Goal: Task Accomplishment & Management: Complete application form

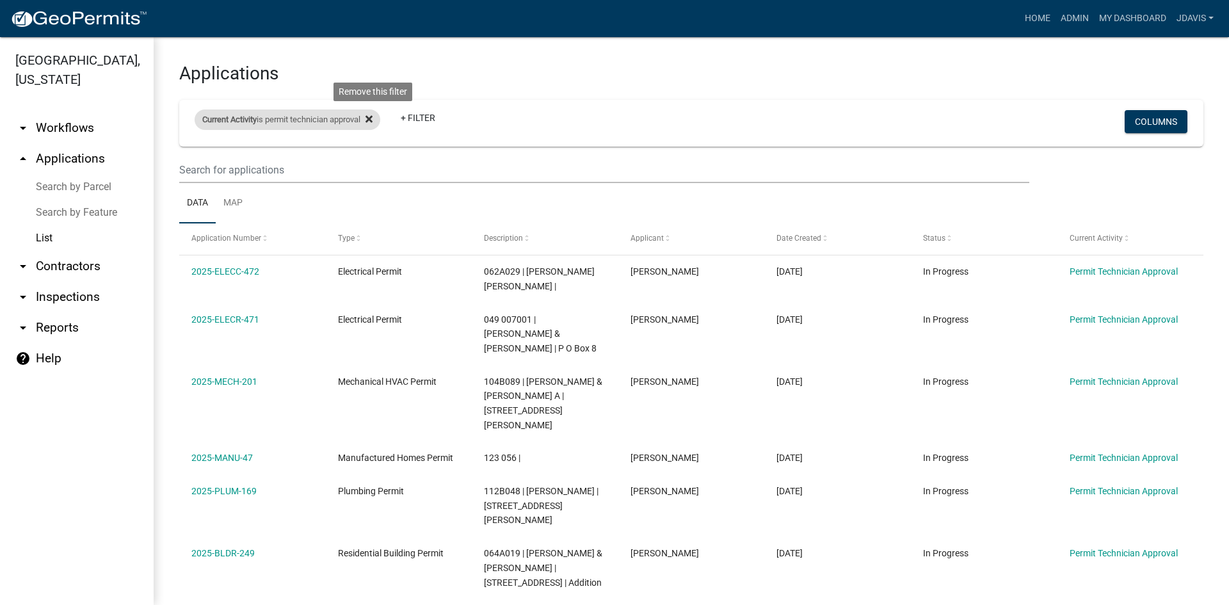
click at [373, 117] on icon at bounding box center [369, 118] width 7 height 7
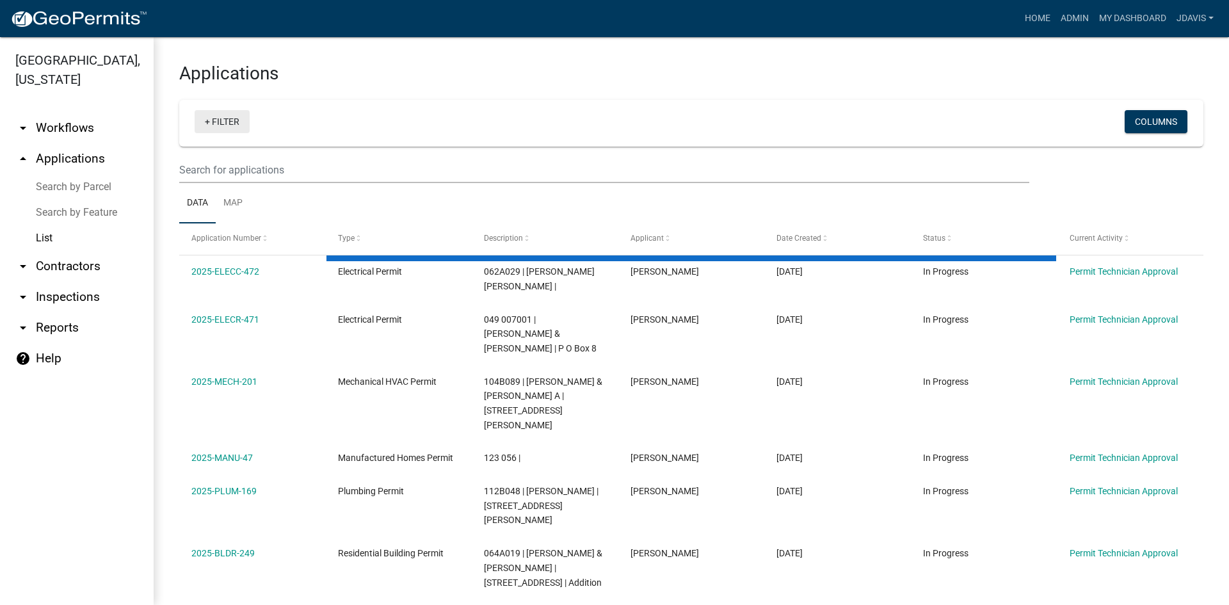
click at [207, 123] on link "+ Filter" at bounding box center [222, 121] width 55 height 23
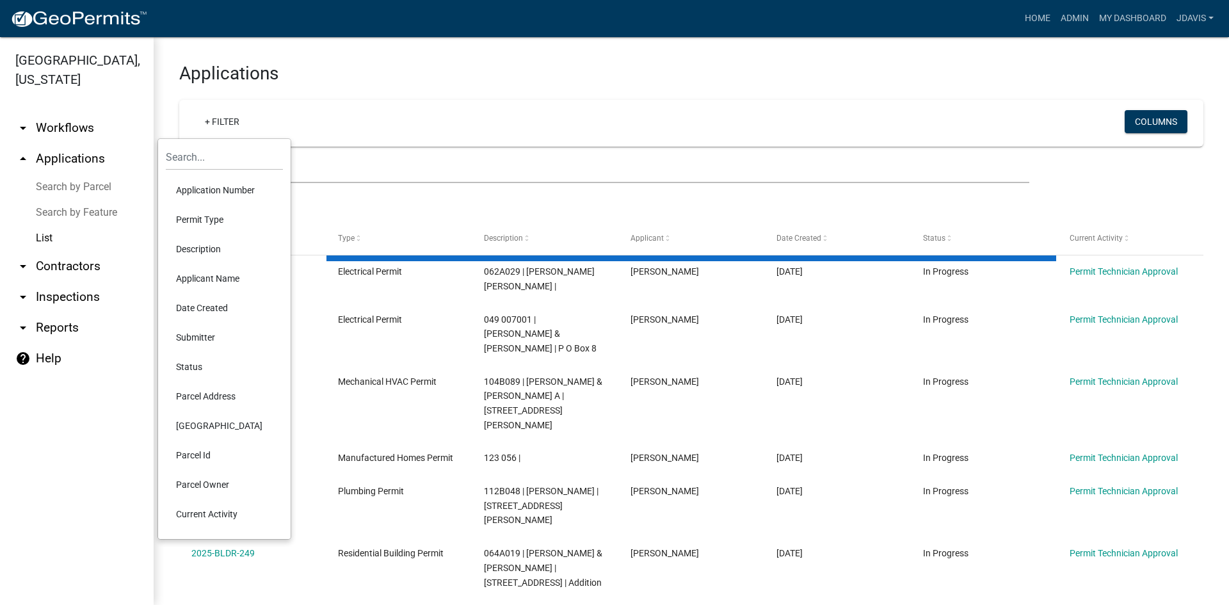
click at [218, 511] on li "Current Activity" at bounding box center [224, 513] width 117 height 29
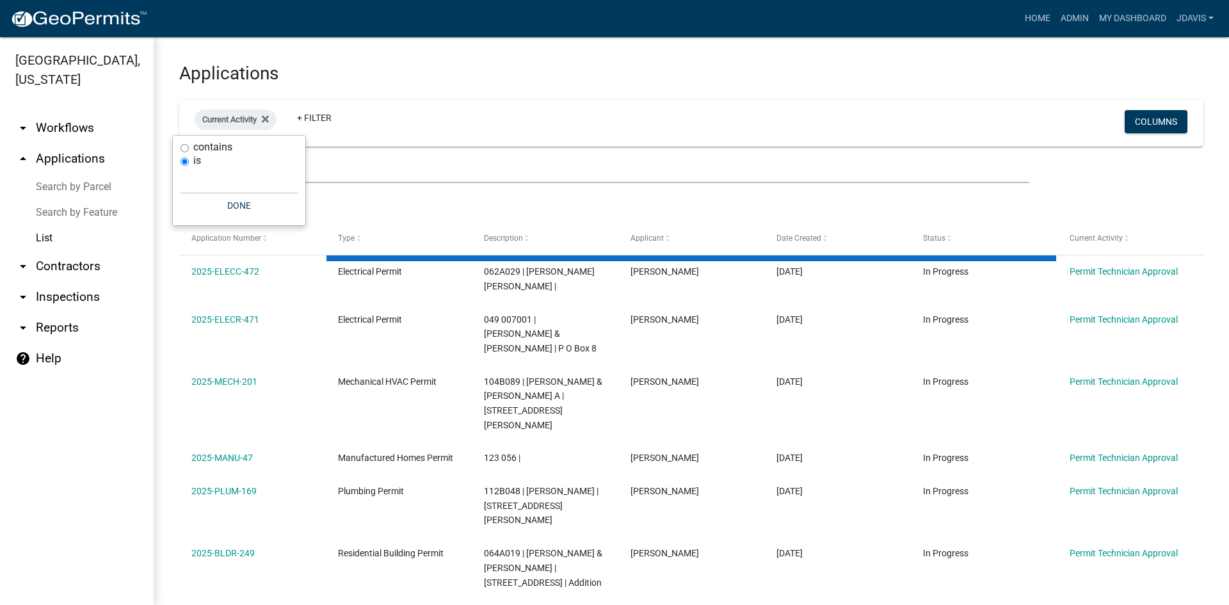
select select "2: 50"
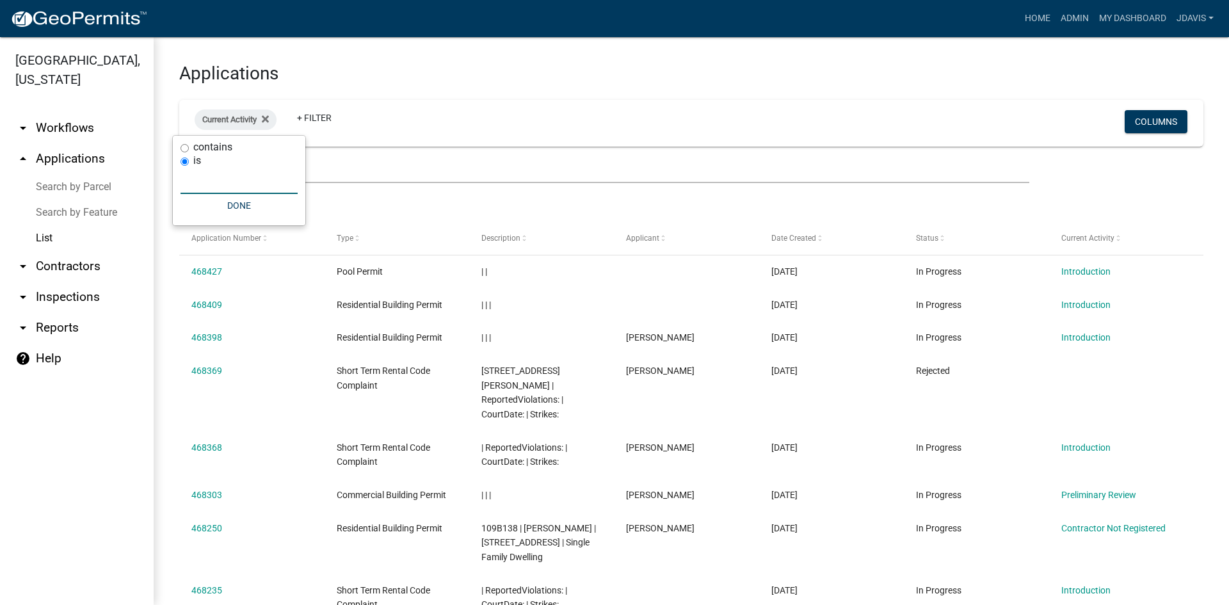
click at [220, 186] on input "text" at bounding box center [239, 181] width 117 height 26
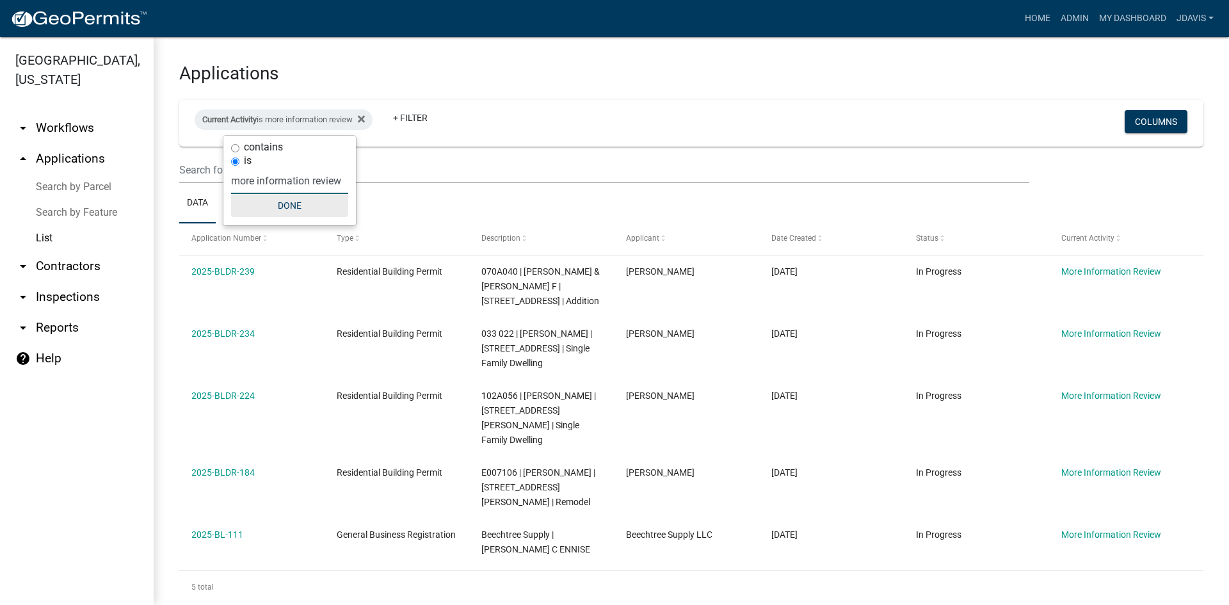
type input "more information review"
click at [325, 202] on button "Done" at bounding box center [289, 205] width 117 height 23
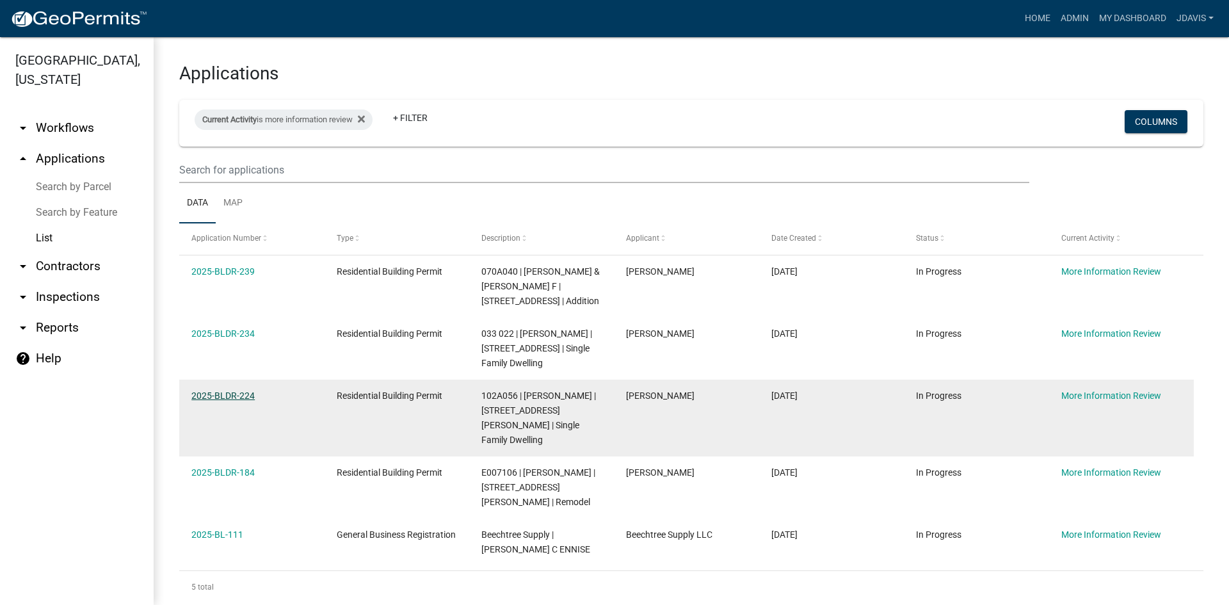
click at [241, 401] on link "2025-BLDR-224" at bounding box center [222, 396] width 63 height 10
click at [236, 401] on link "2025-BLDR-224" at bounding box center [222, 396] width 63 height 10
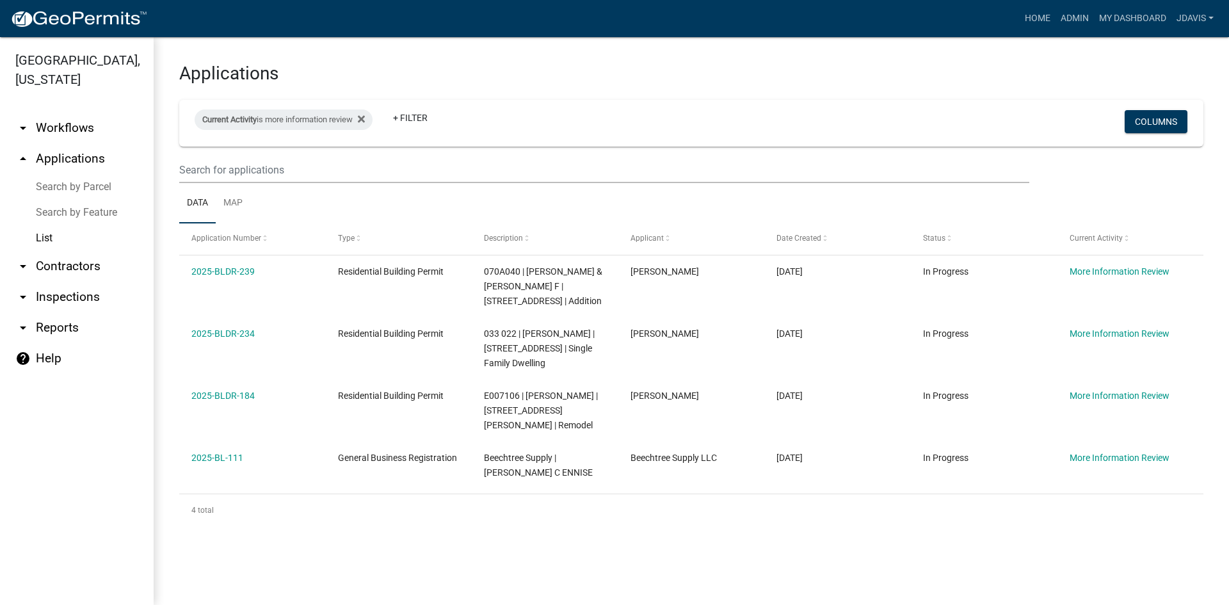
click at [43, 233] on link "List" at bounding box center [77, 238] width 154 height 26
click at [365, 122] on icon at bounding box center [361, 119] width 7 height 10
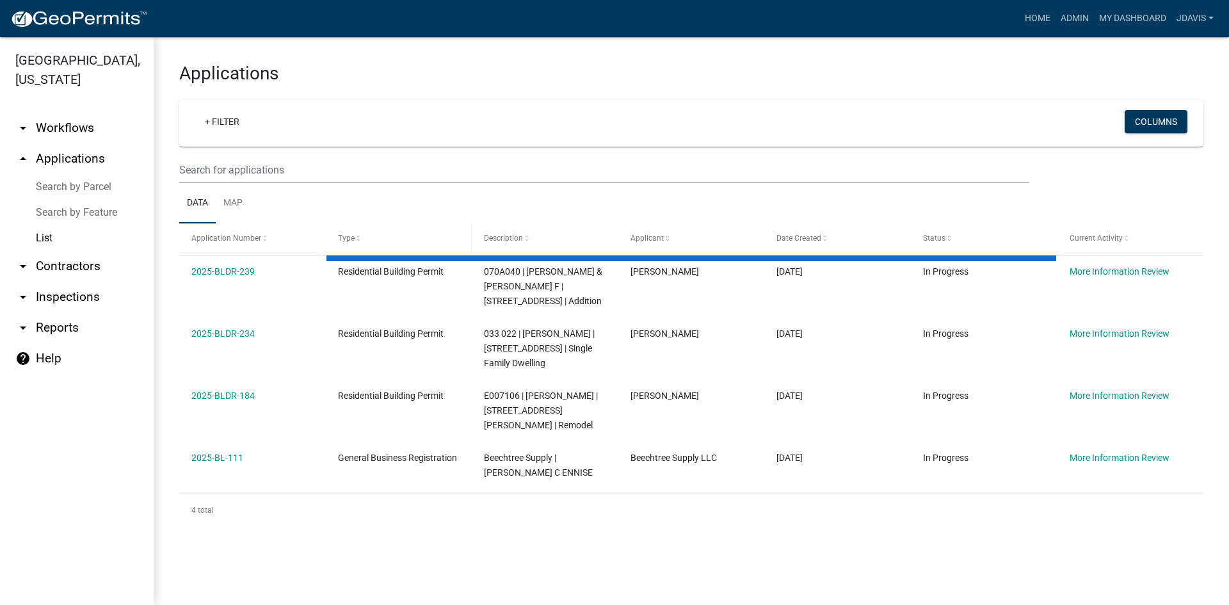
select select "2: 50"
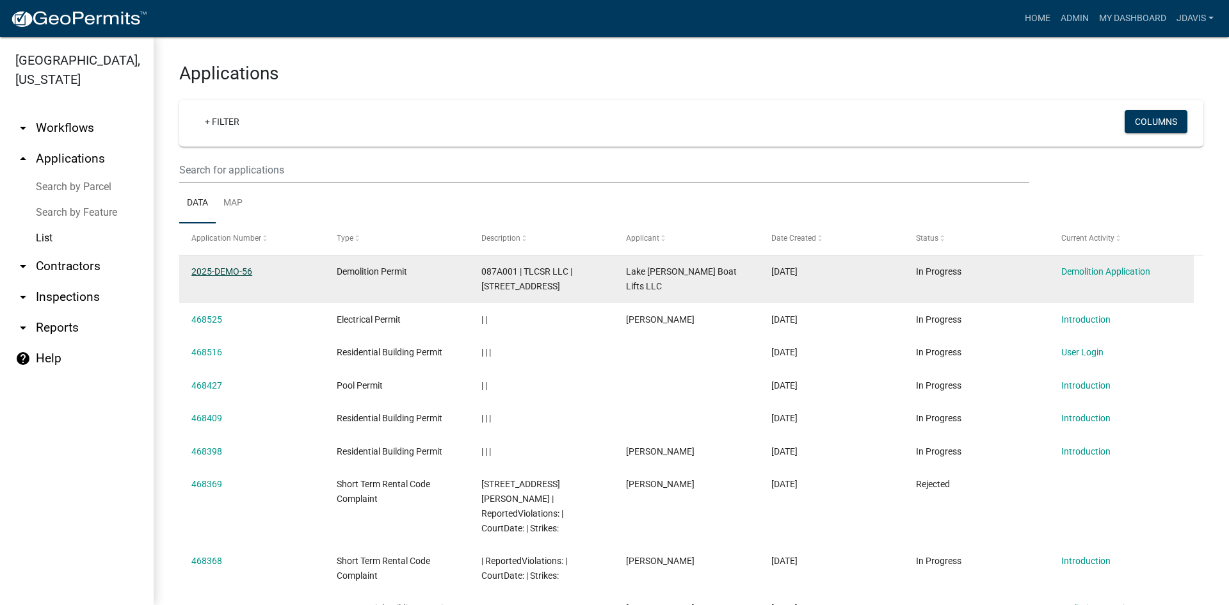
click at [230, 271] on link "2025-DEMO-56" at bounding box center [221, 271] width 61 height 10
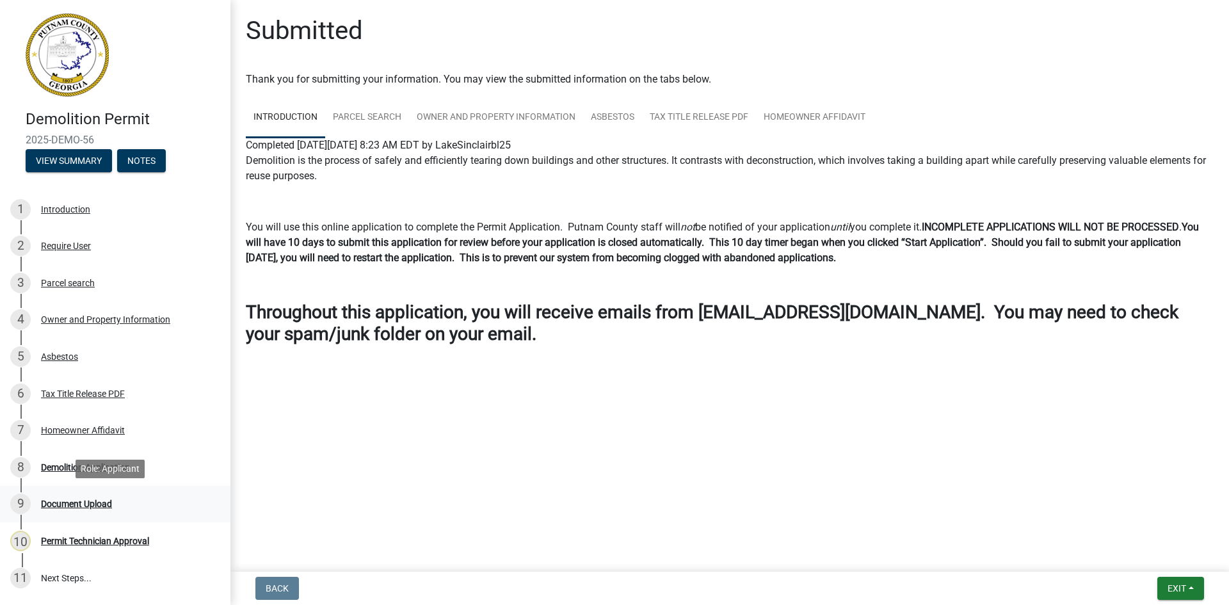
click at [93, 500] on div "Document Upload" at bounding box center [76, 503] width 71 height 9
click at [97, 502] on div "Document Upload" at bounding box center [76, 503] width 71 height 9
click at [101, 427] on div "Homeowner Affidavit" at bounding box center [83, 430] width 84 height 9
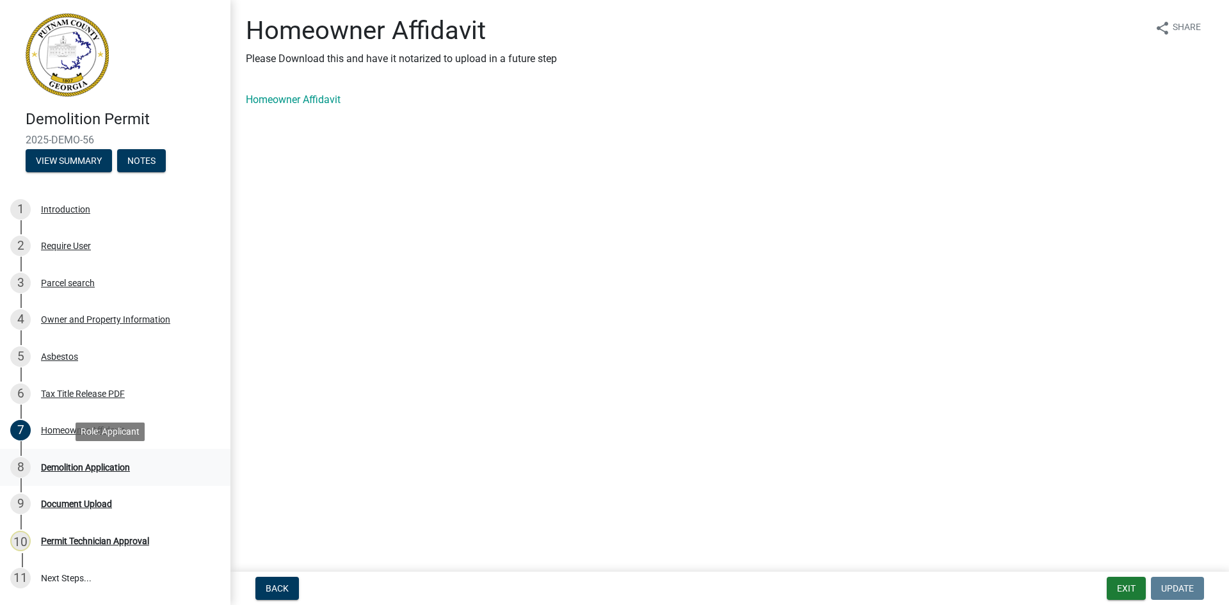
click at [92, 468] on div "Demolition Application" at bounding box center [85, 467] width 89 height 9
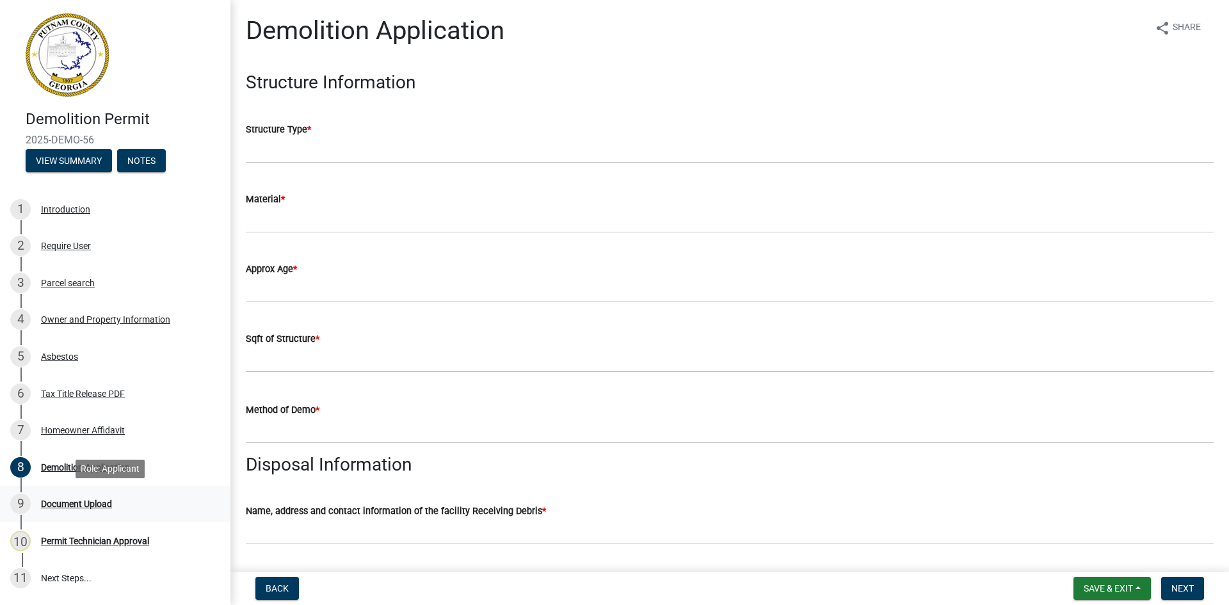
click at [83, 500] on div "Document Upload" at bounding box center [76, 503] width 71 height 9
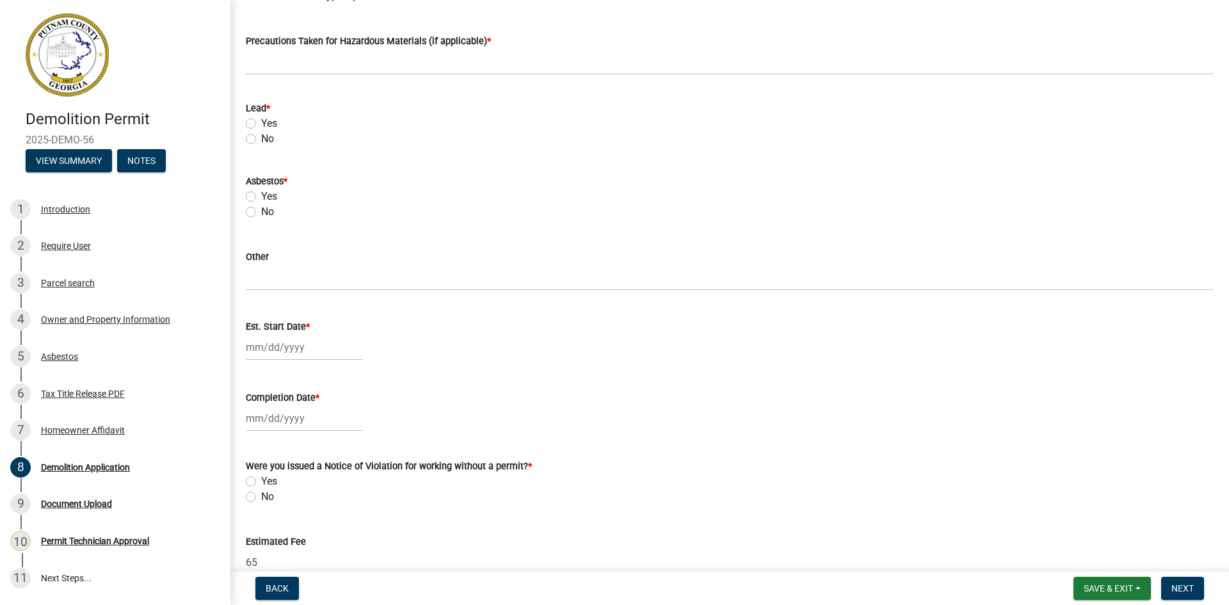
scroll to position [448, 0]
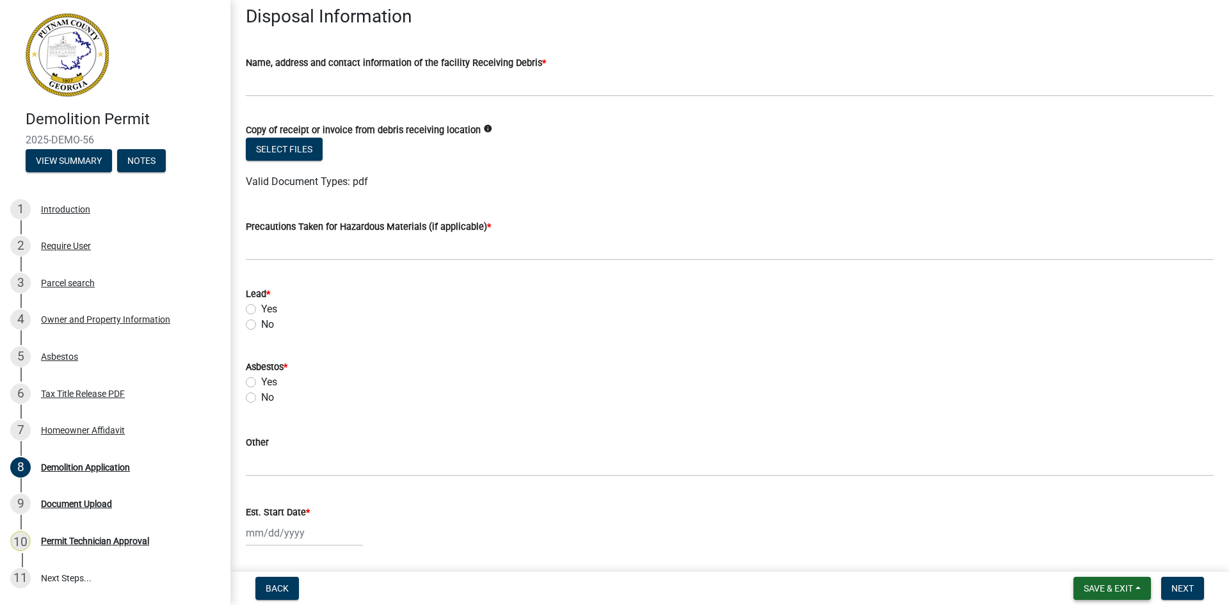
click at [1108, 591] on span "Save & Exit" at bounding box center [1108, 588] width 49 height 10
click at [1023, 505] on div "Est. Start Date *" at bounding box center [730, 511] width 968 height 15
click at [90, 505] on div "Document Upload" at bounding box center [76, 503] width 71 height 9
click at [1114, 587] on span "Save & Exit" at bounding box center [1108, 588] width 49 height 10
click at [1109, 553] on button "Save & Exit" at bounding box center [1100, 555] width 102 height 31
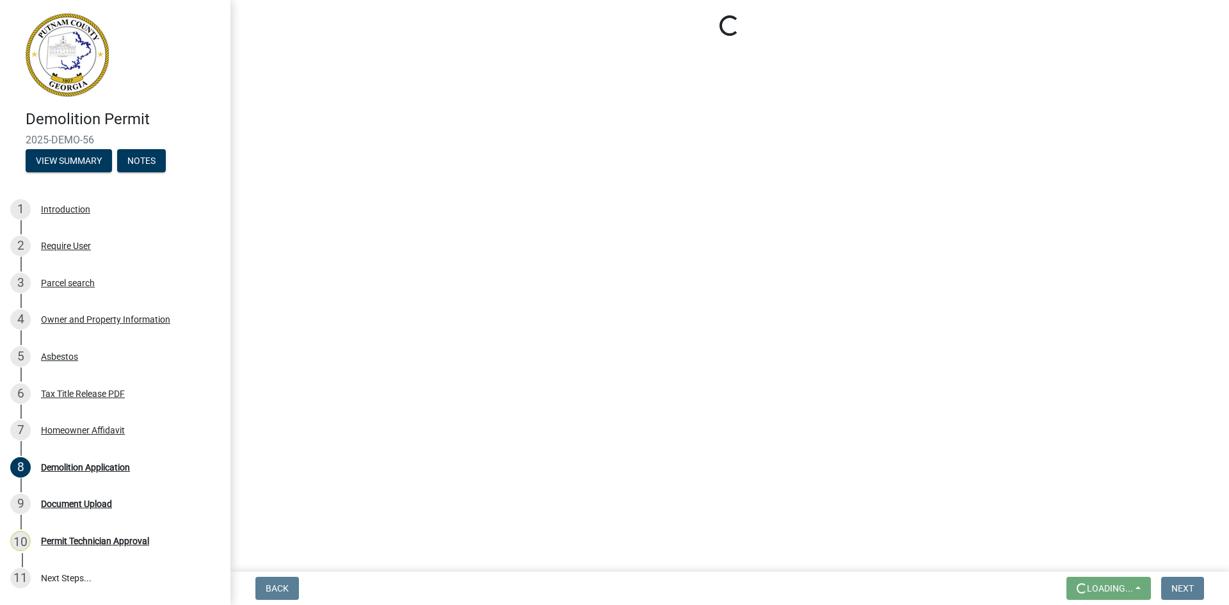
scroll to position [0, 0]
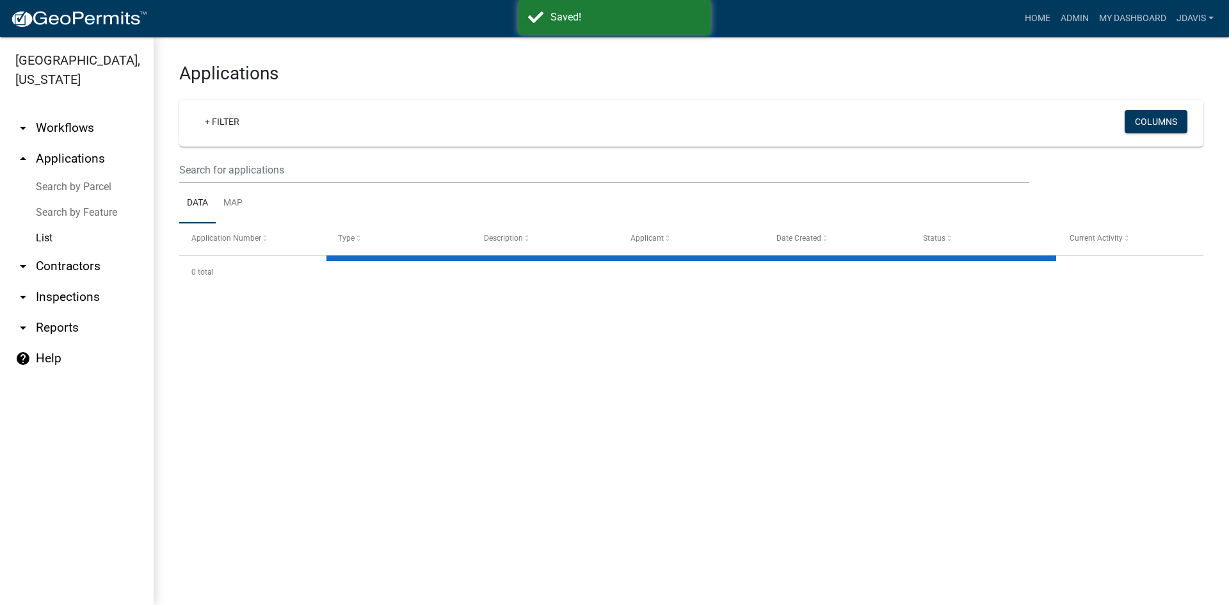
select select "2: 50"
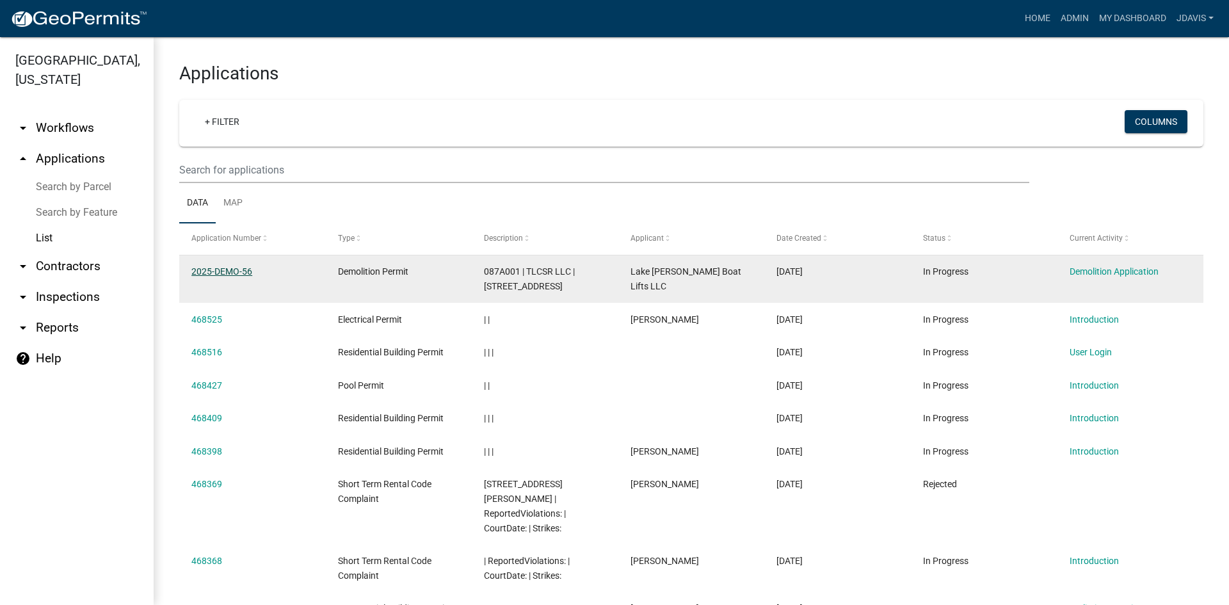
click at [231, 269] on link "2025-DEMO-56" at bounding box center [221, 271] width 61 height 10
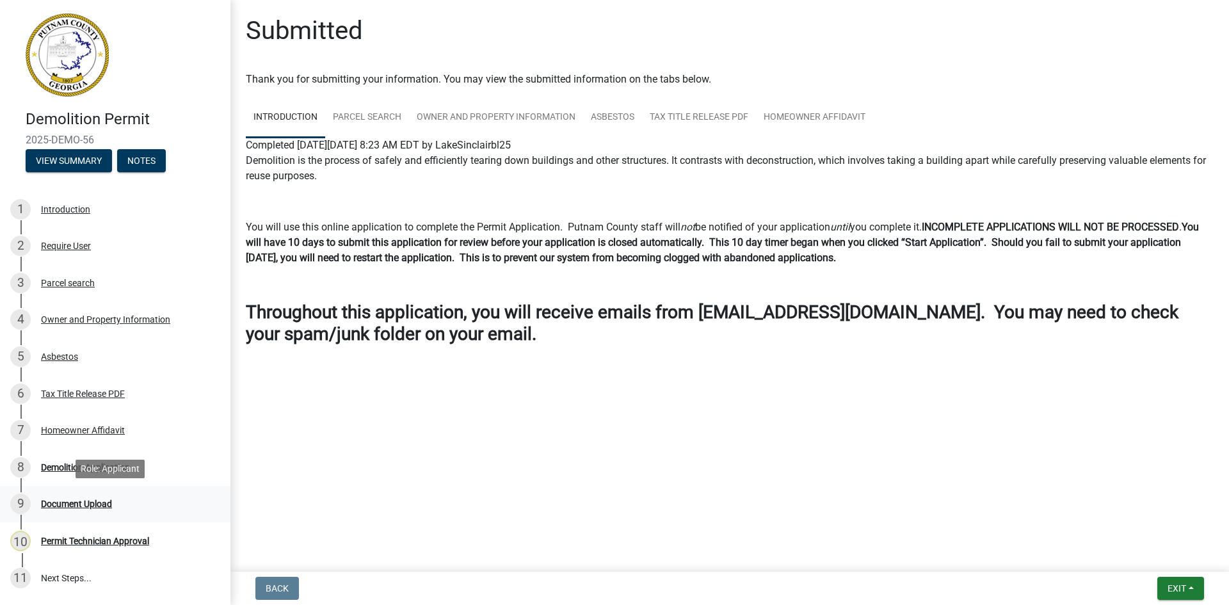
click at [84, 506] on div "Document Upload" at bounding box center [76, 503] width 71 height 9
click at [95, 497] on div "9 Document Upload" at bounding box center [110, 504] width 200 height 20
click at [1179, 584] on span "Exit" at bounding box center [1177, 588] width 19 height 10
click at [1172, 554] on button "Save & Exit" at bounding box center [1153, 555] width 102 height 31
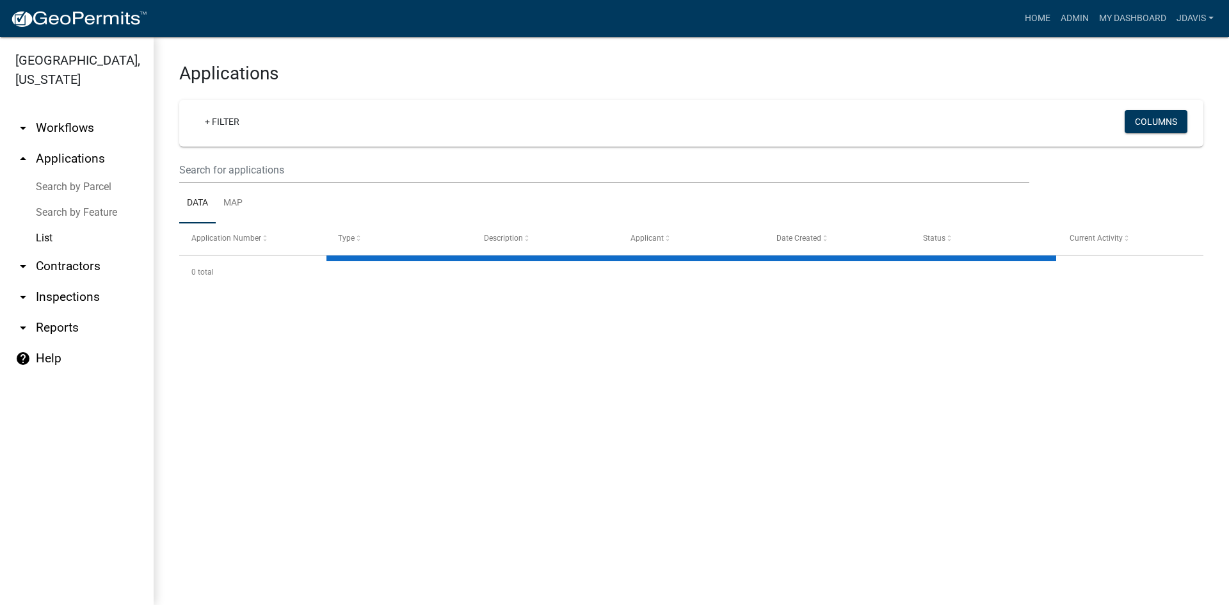
select select "2: 50"
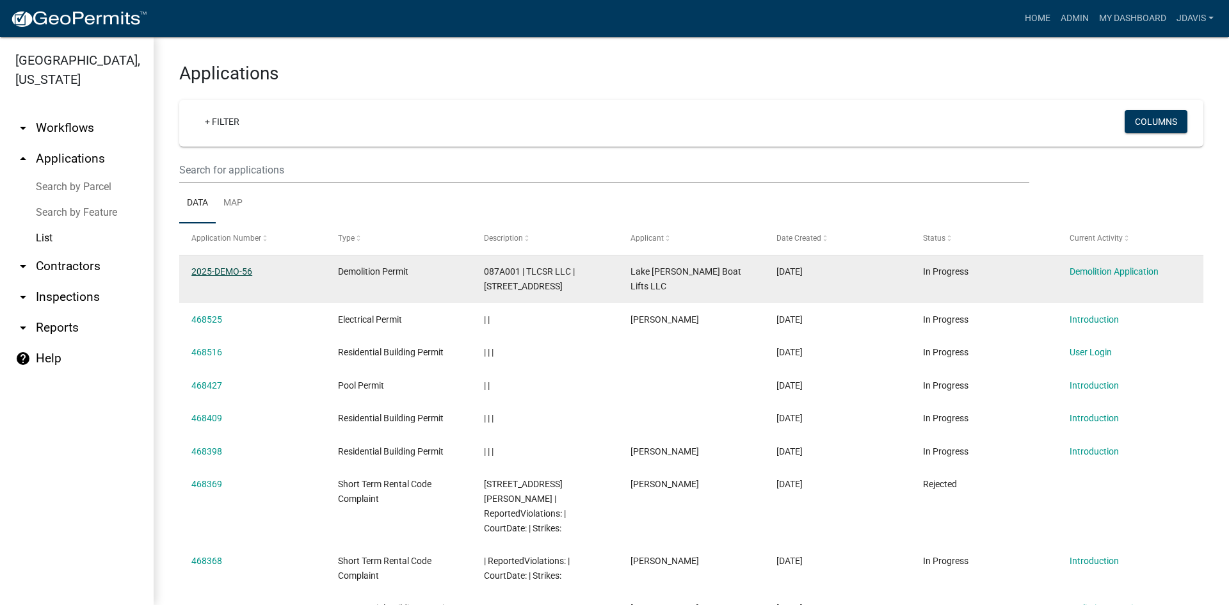
click at [244, 271] on link "2025-DEMO-56" at bounding box center [221, 271] width 61 height 10
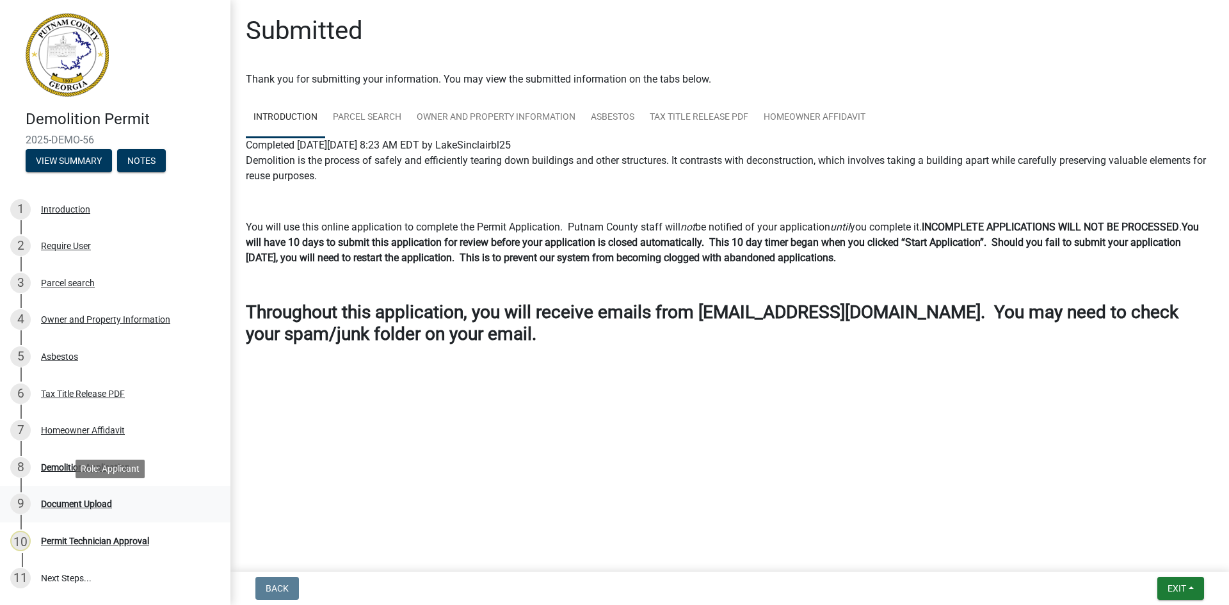
click at [96, 503] on div "Document Upload" at bounding box center [76, 503] width 71 height 9
click at [108, 461] on div "8 Demolition Application" at bounding box center [110, 467] width 200 height 20
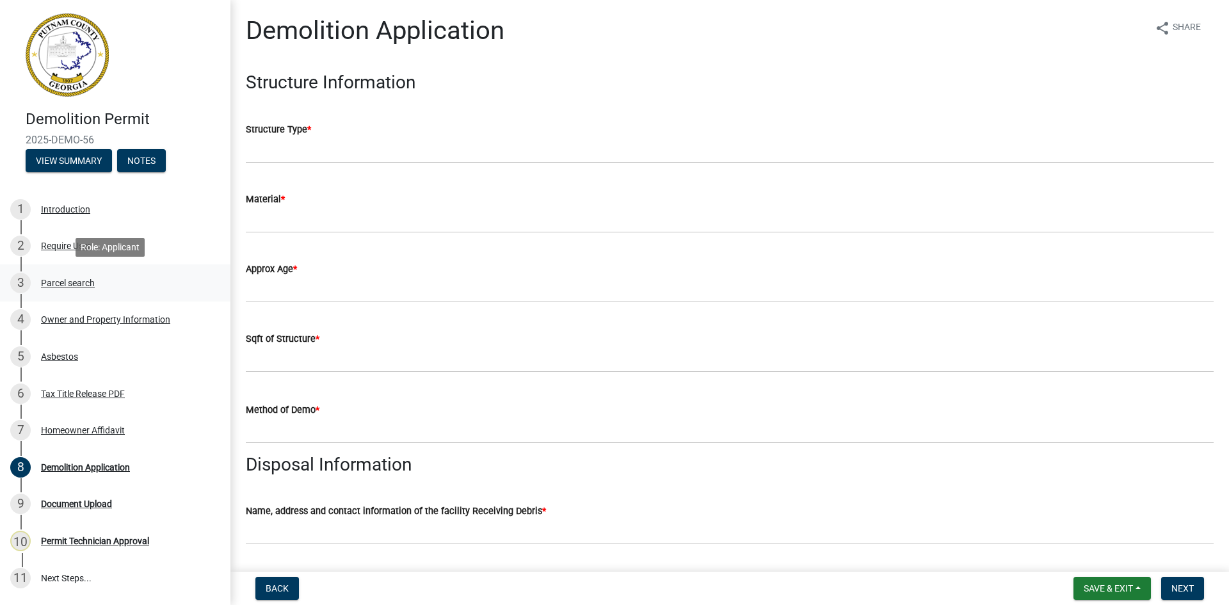
click at [79, 278] on div "Parcel search" at bounding box center [68, 282] width 54 height 9
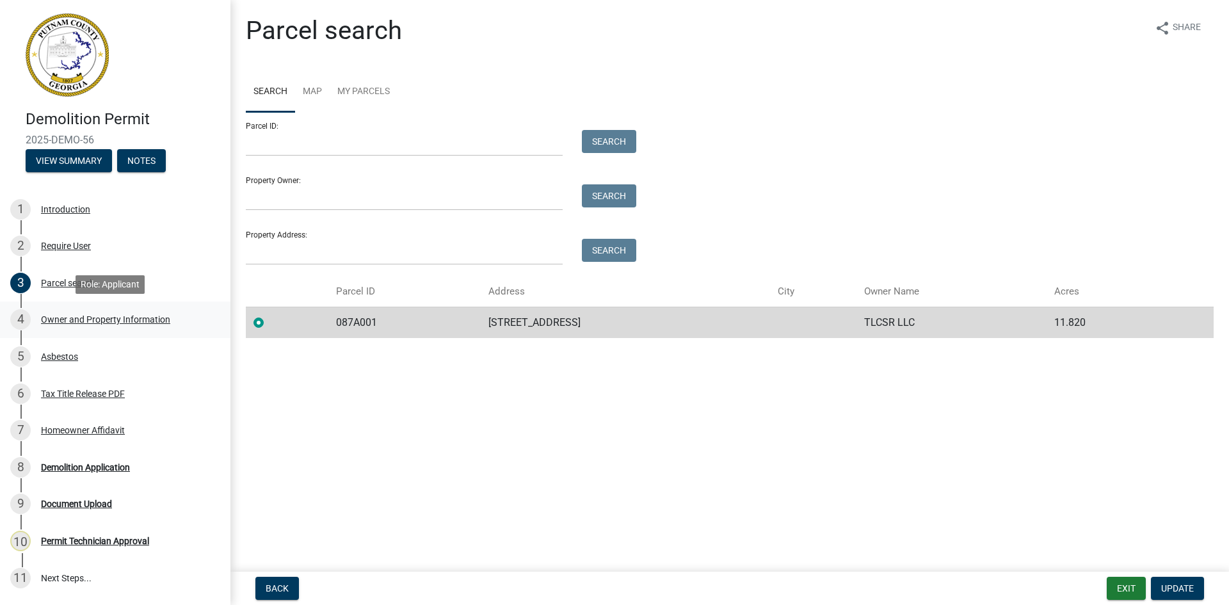
click at [92, 315] on div "Owner and Property Information" at bounding box center [105, 319] width 129 height 9
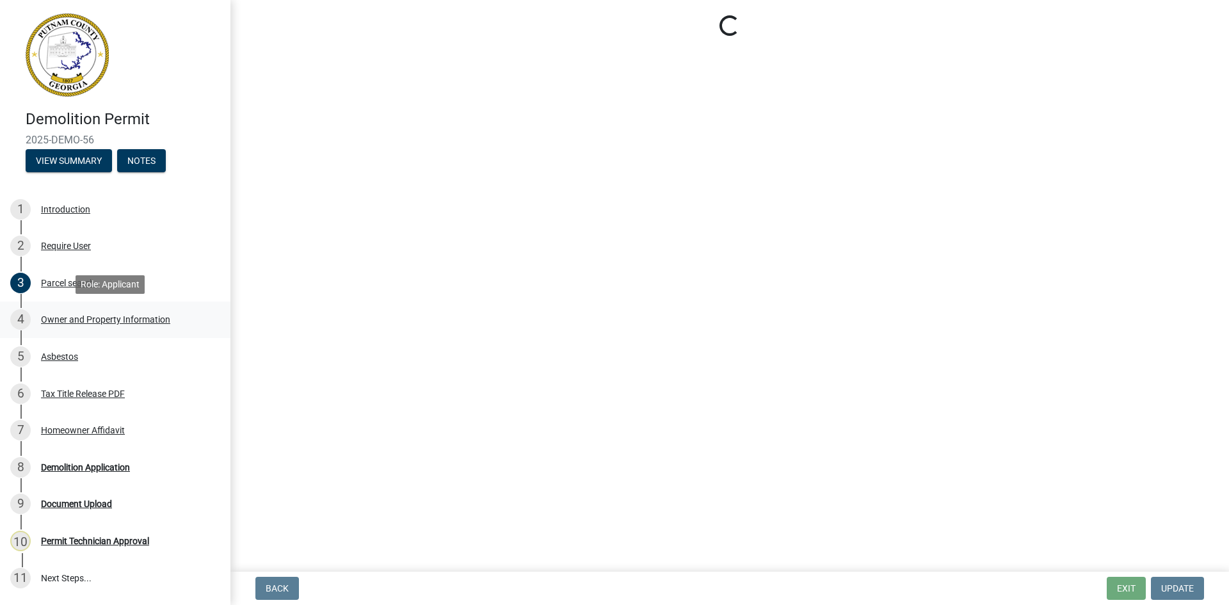
select select "ece5c1a9-df30-4702-9587-5deee23533b7"
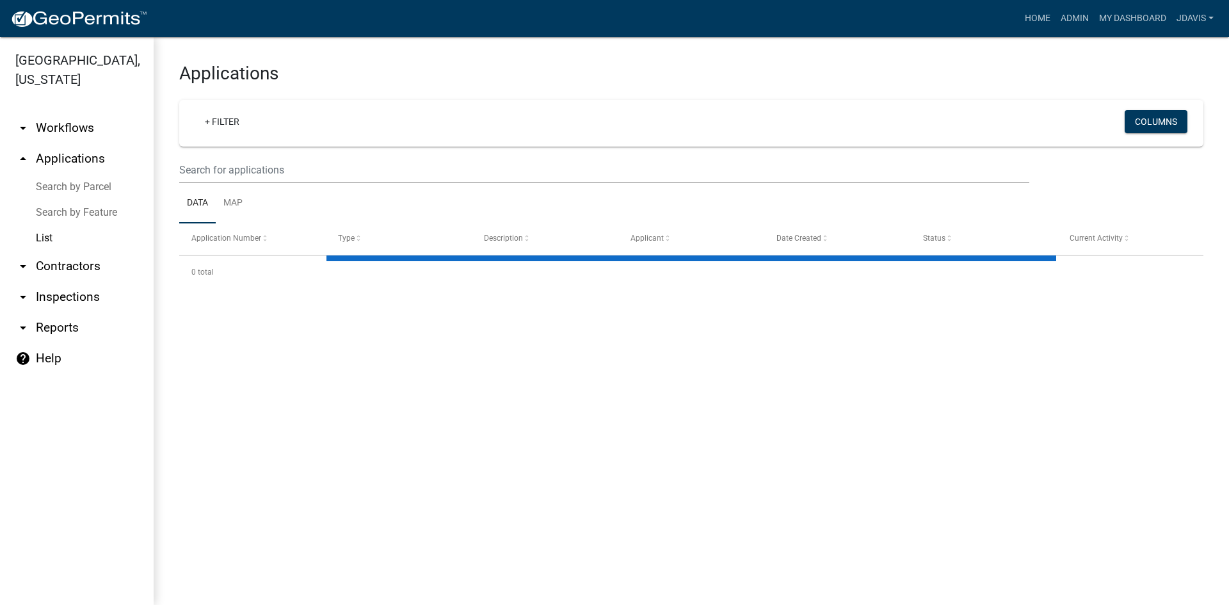
select select "2: 50"
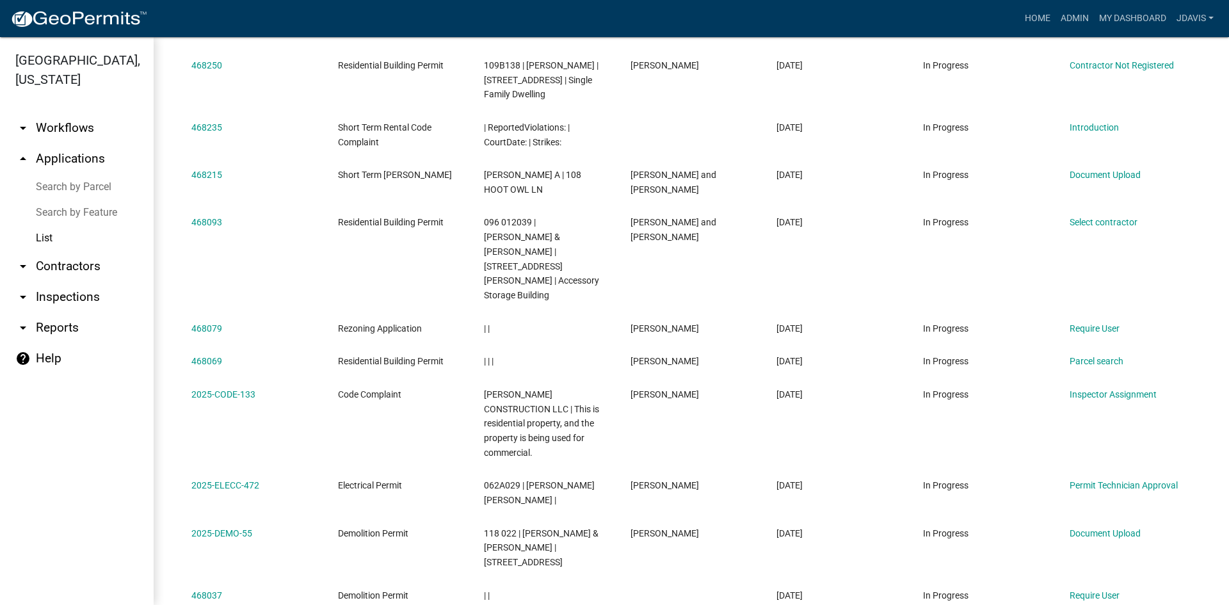
scroll to position [768, 0]
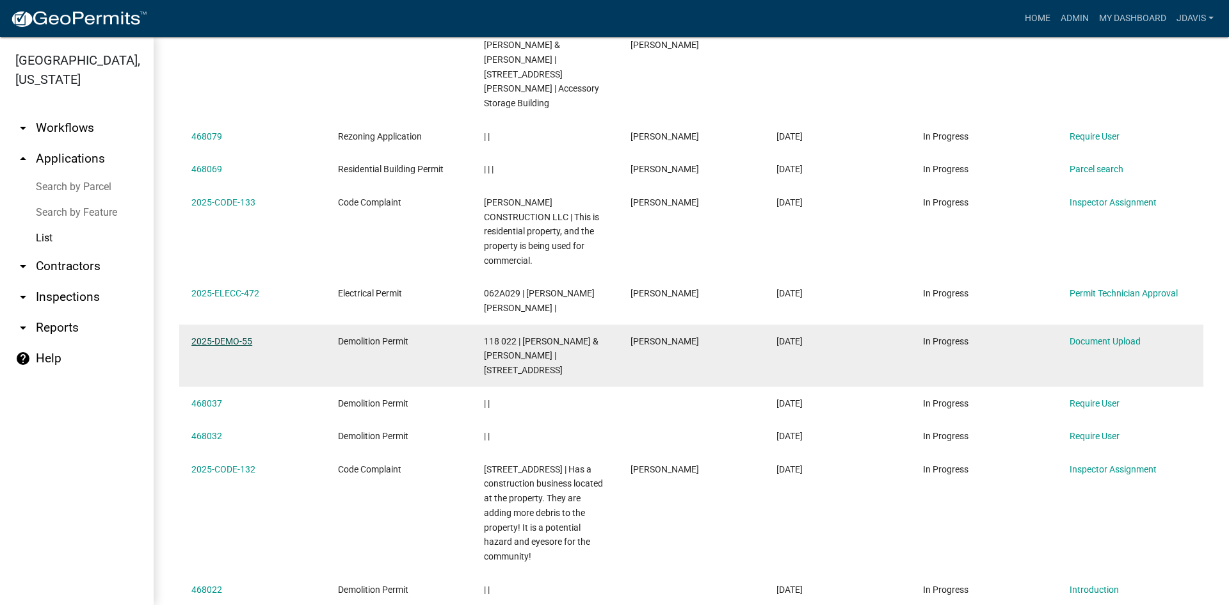
click at [229, 336] on link "2025-DEMO-55" at bounding box center [221, 341] width 61 height 10
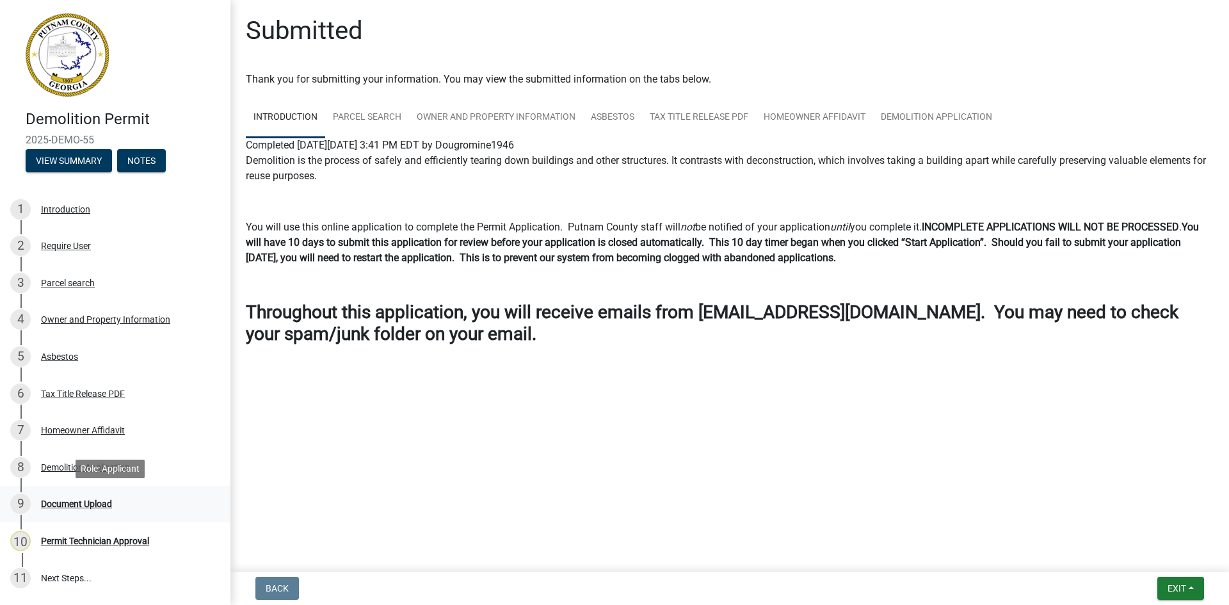
click at [99, 503] on div "Document Upload" at bounding box center [76, 503] width 71 height 9
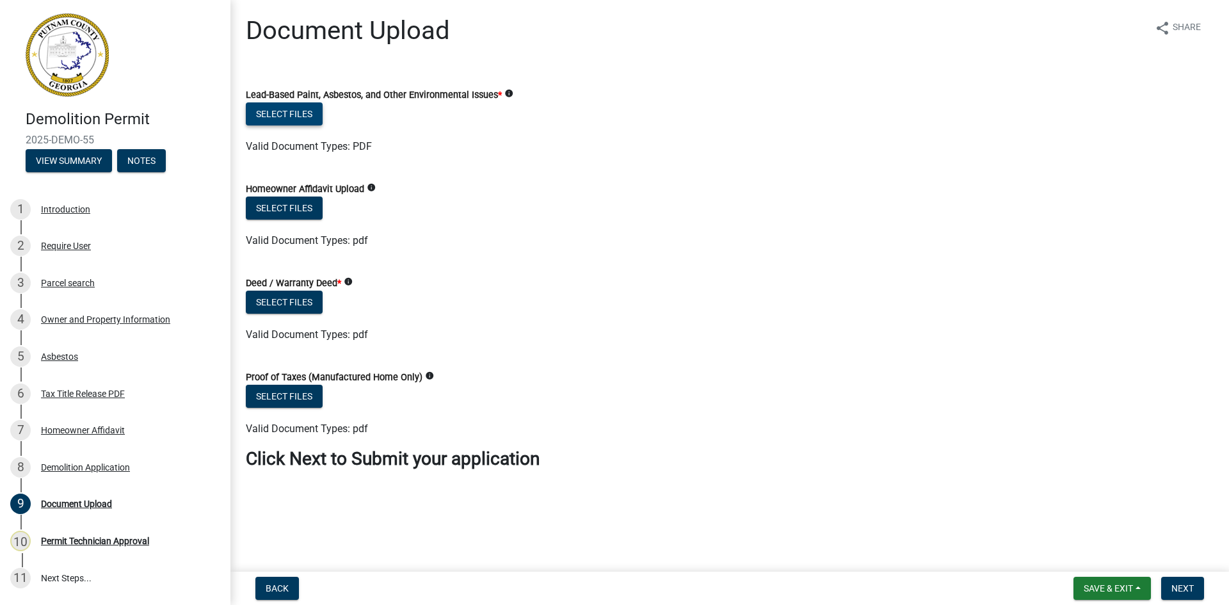
click at [299, 108] on button "Select files" at bounding box center [284, 113] width 77 height 23
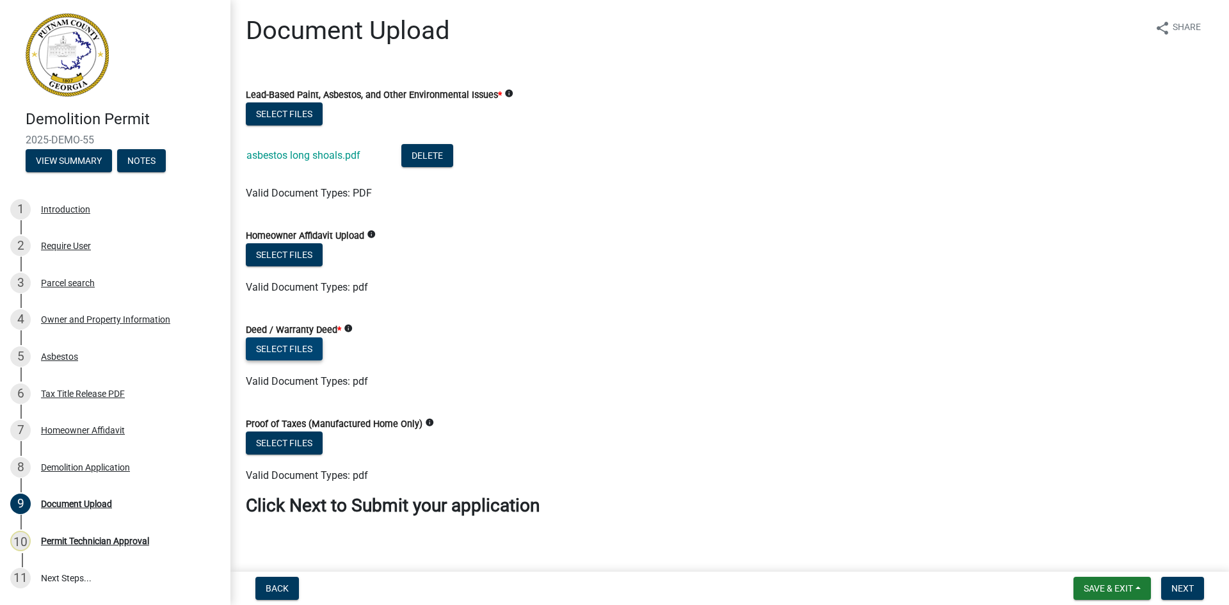
click at [281, 349] on button "Select files" at bounding box center [284, 348] width 77 height 23
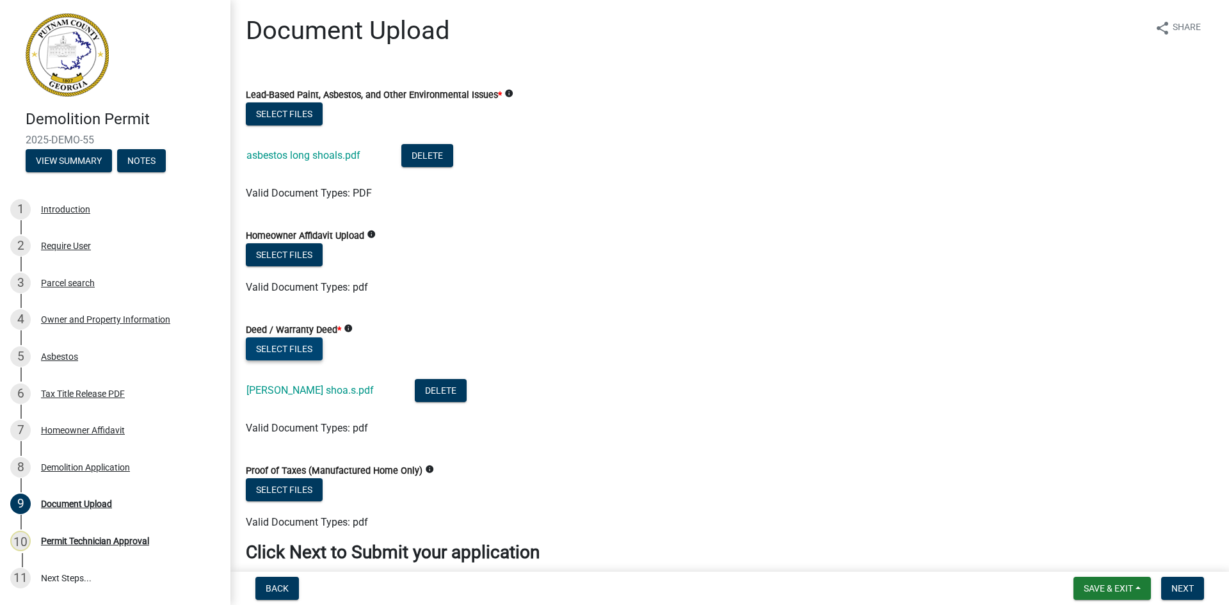
scroll to position [57, 0]
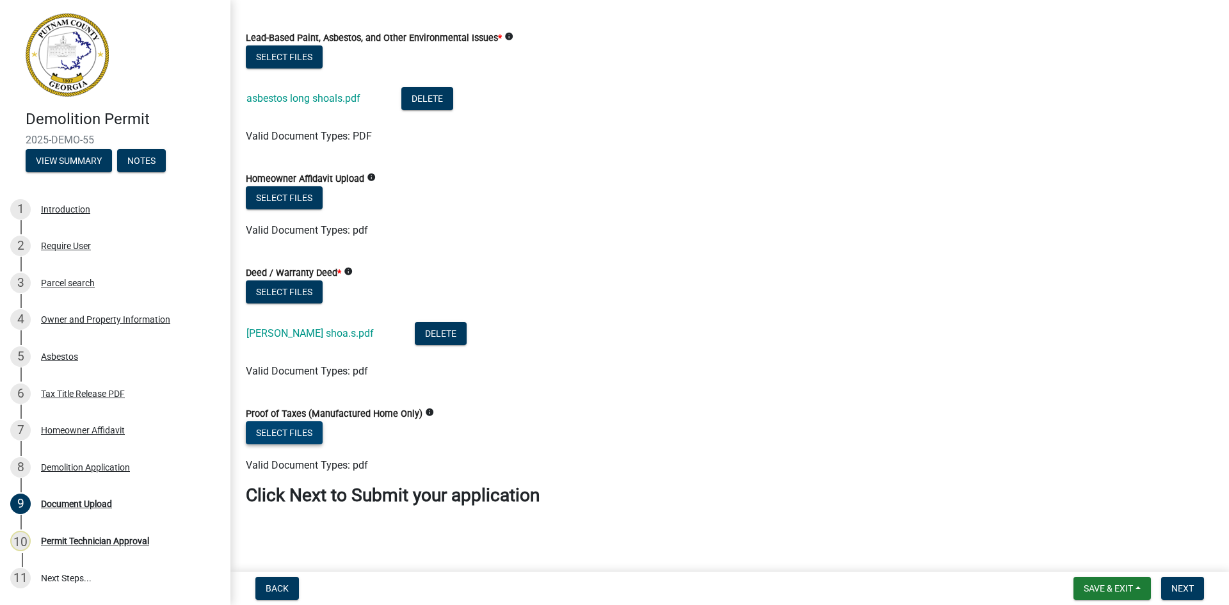
click at [298, 435] on button "Select files" at bounding box center [284, 432] width 77 height 23
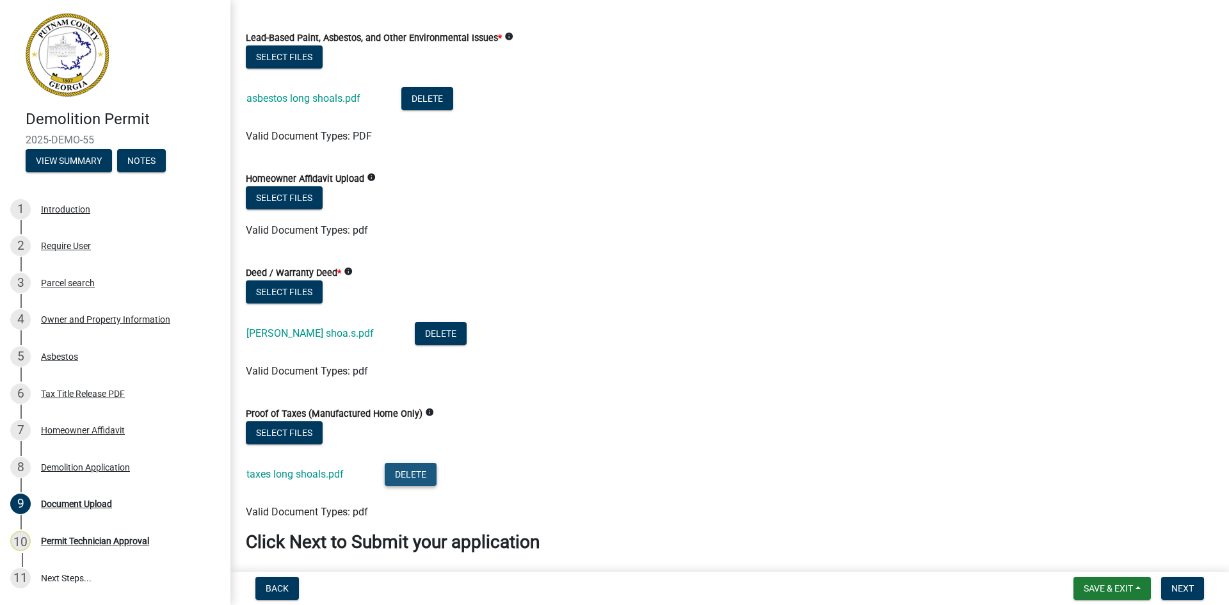
click at [413, 474] on button "Delete" at bounding box center [411, 474] width 52 height 23
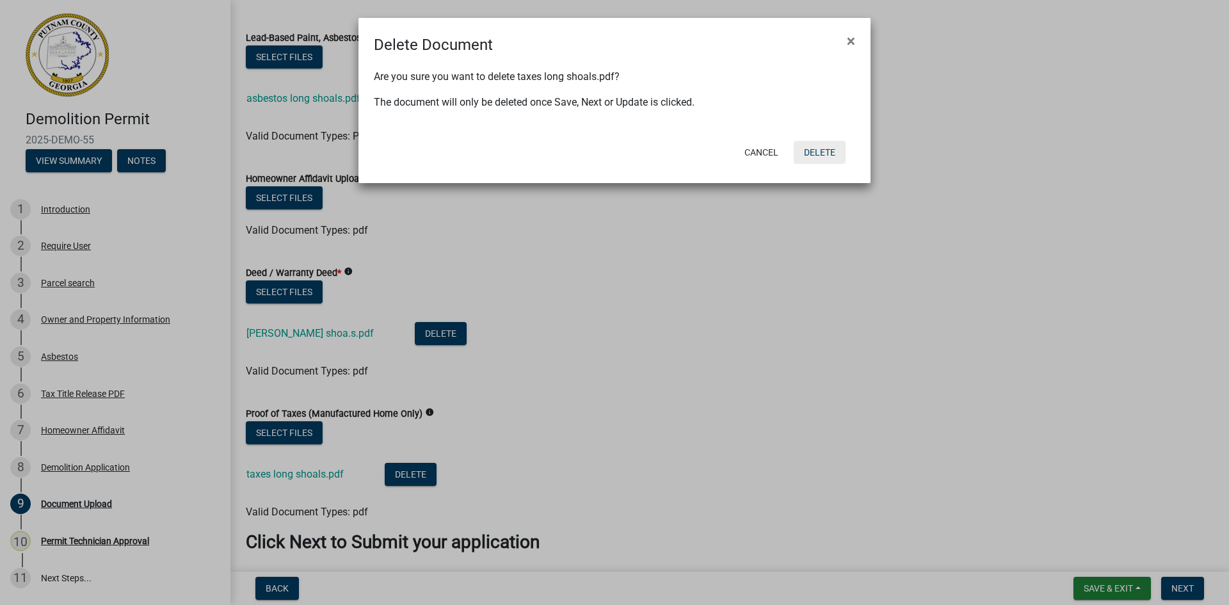
click at [811, 150] on button "Delete" at bounding box center [820, 152] width 52 height 23
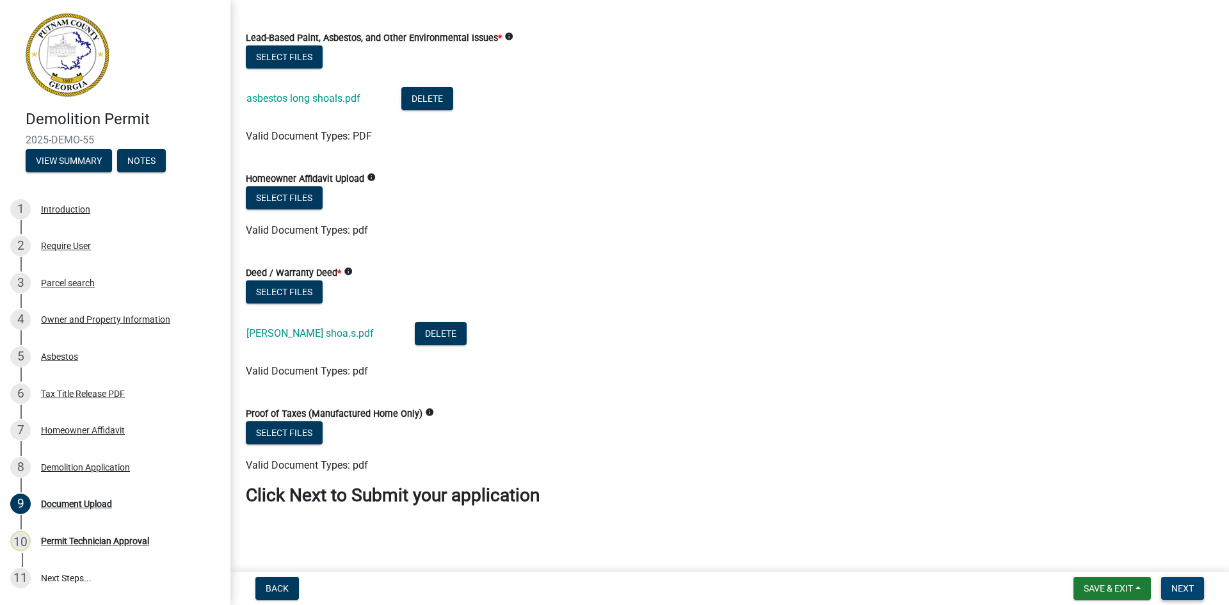
click at [1187, 595] on button "Next" at bounding box center [1182, 588] width 43 height 23
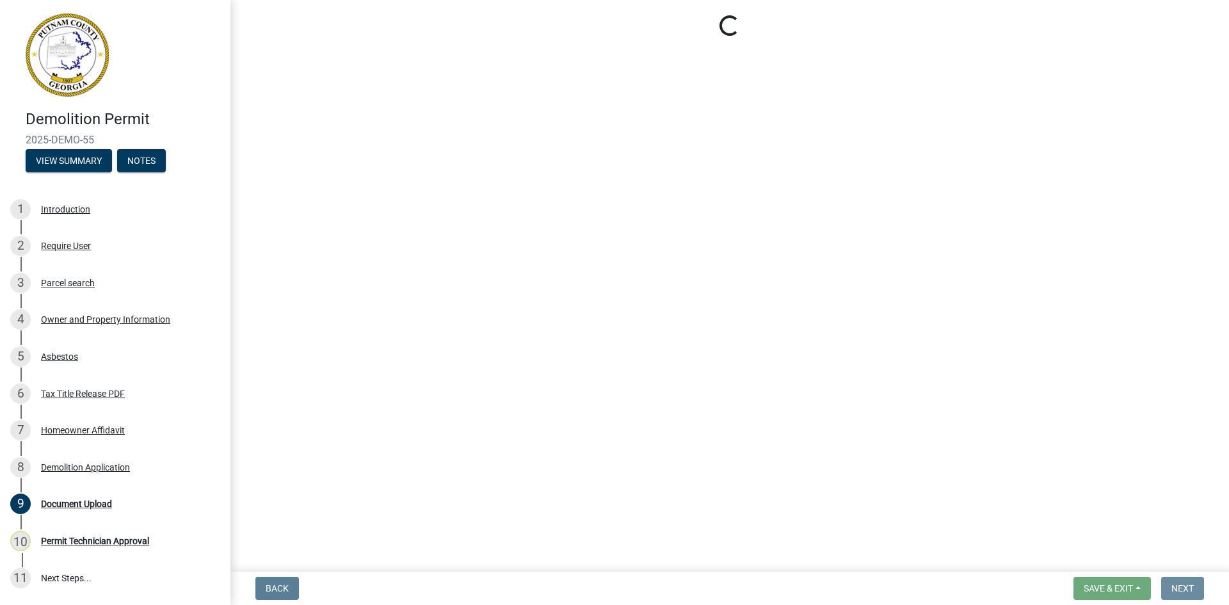
scroll to position [0, 0]
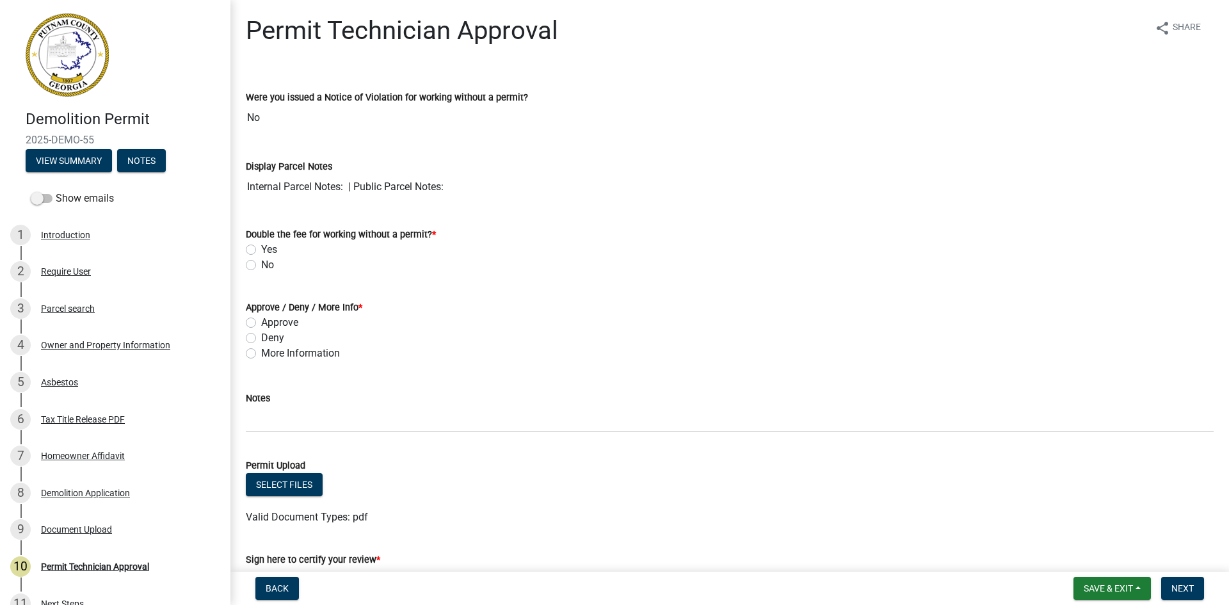
click at [261, 266] on label "No" at bounding box center [267, 264] width 13 height 15
click at [261, 266] on input "No" at bounding box center [265, 261] width 8 height 8
radio input "true"
click at [68, 309] on div "Parcel search" at bounding box center [68, 308] width 54 height 9
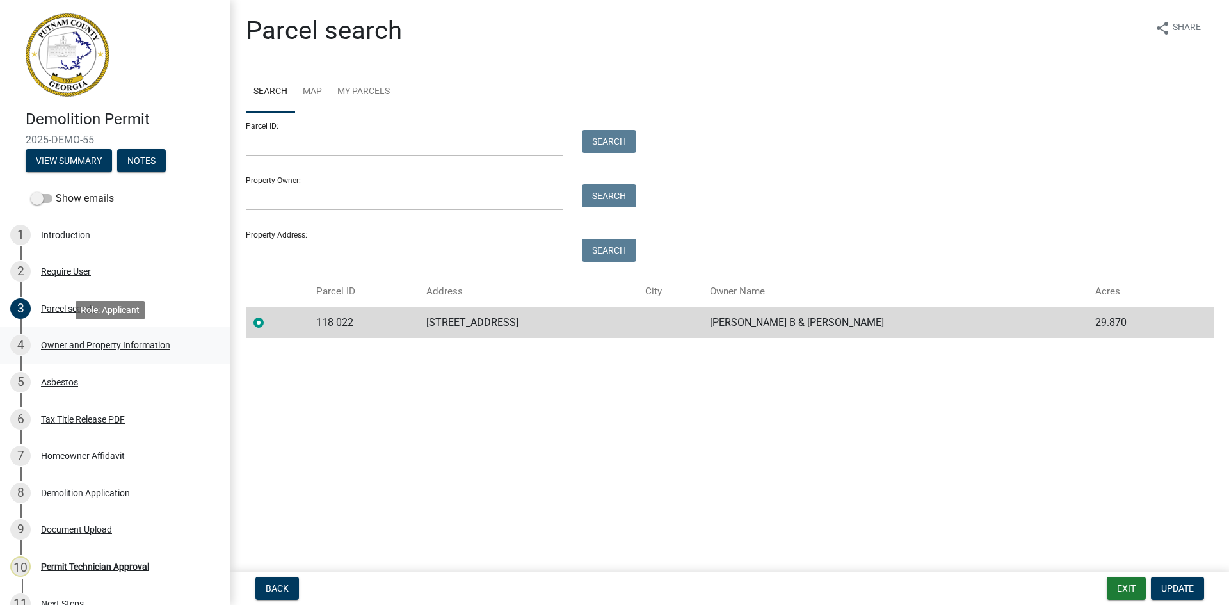
click at [81, 345] on div "Owner and Property Information" at bounding box center [105, 345] width 129 height 9
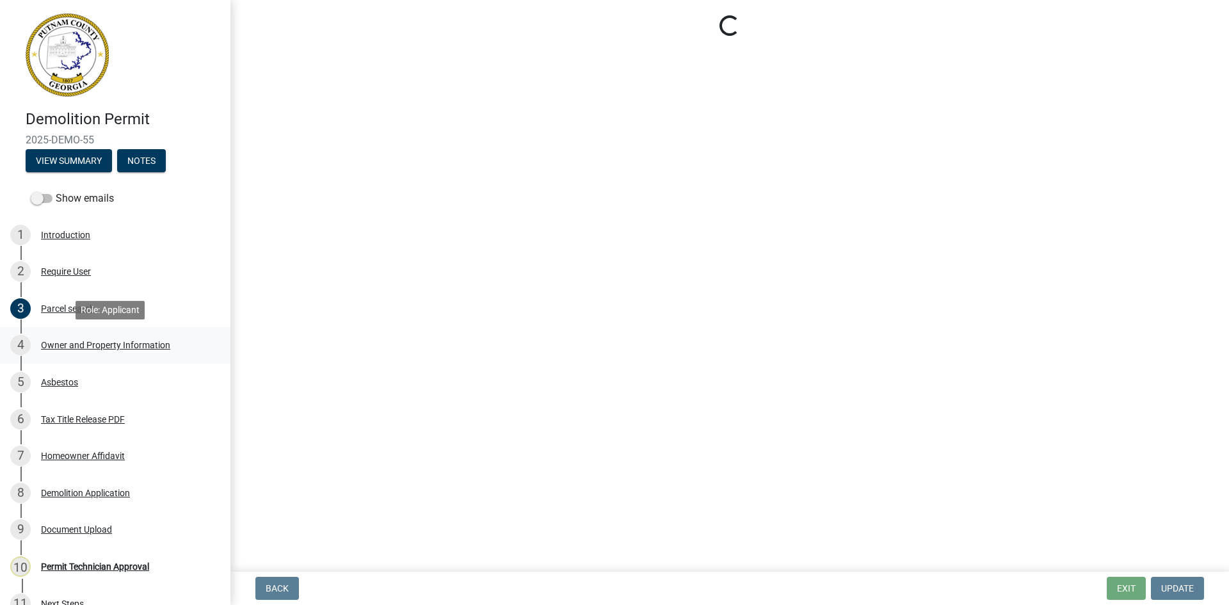
select select "a4366e26-0f82-401b-a682-956e4112ff86"
select select "83394b22-4a11-496c-8e5c-75ade2e72faf"
select select "469c5908-2854-42d5-89ed-bee7fc26529e"
select select "ddc1bd8a-dad[DEMOGRAPHIC_DATA]-4fbb-9db1-51a584292d0d"
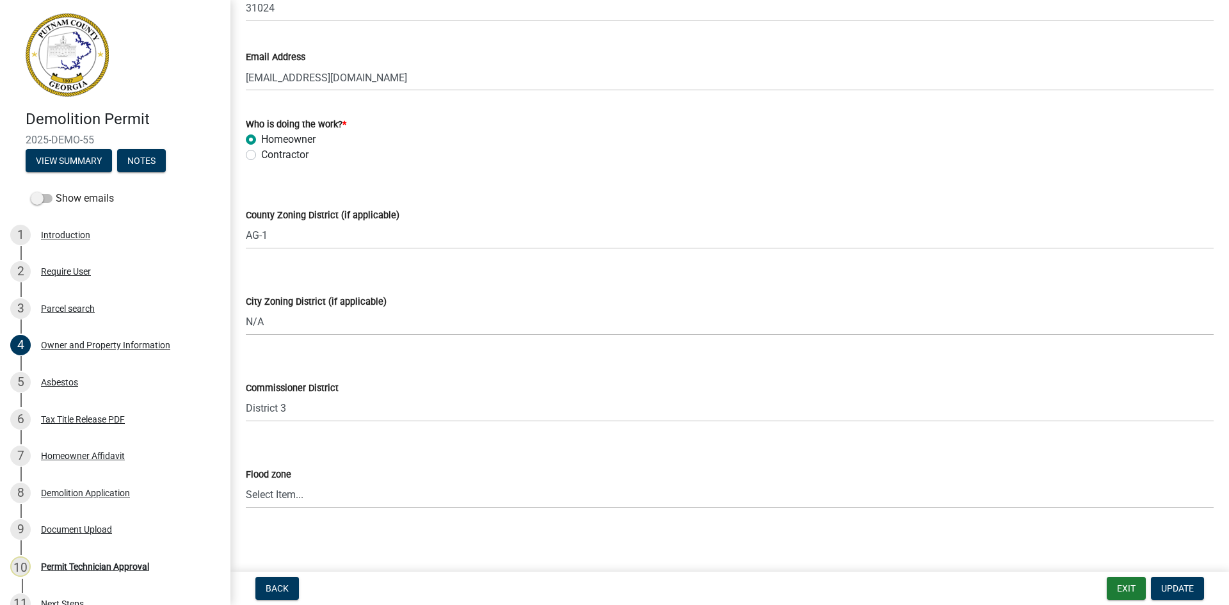
scroll to position [1535, 0]
click at [74, 383] on div "Asbestos" at bounding box center [59, 382] width 37 height 9
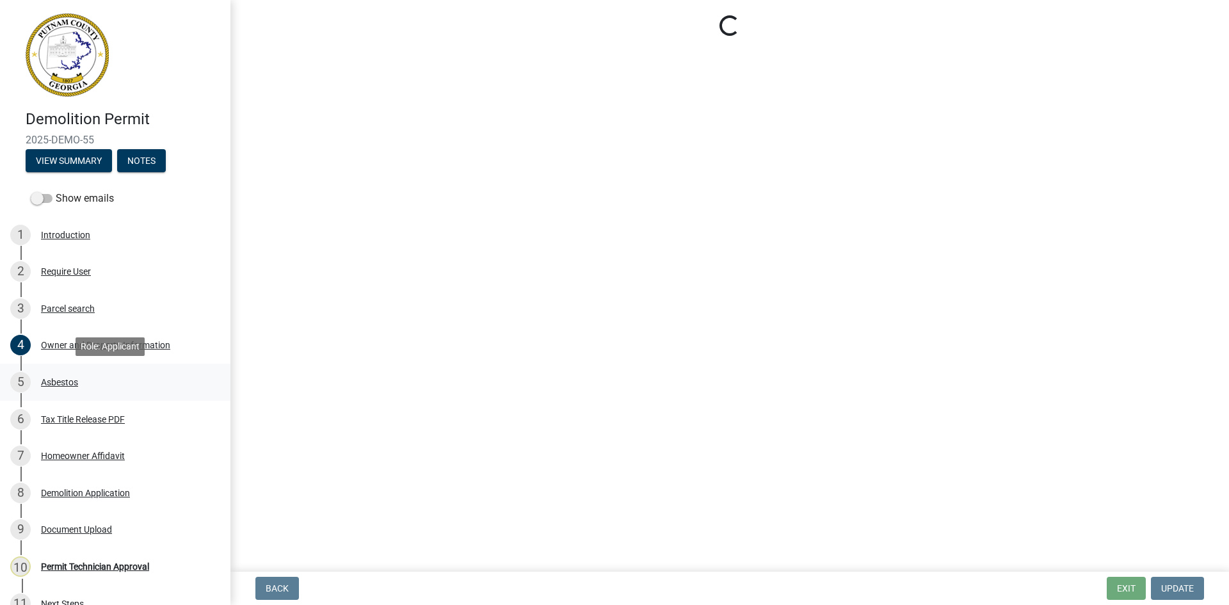
scroll to position [0, 0]
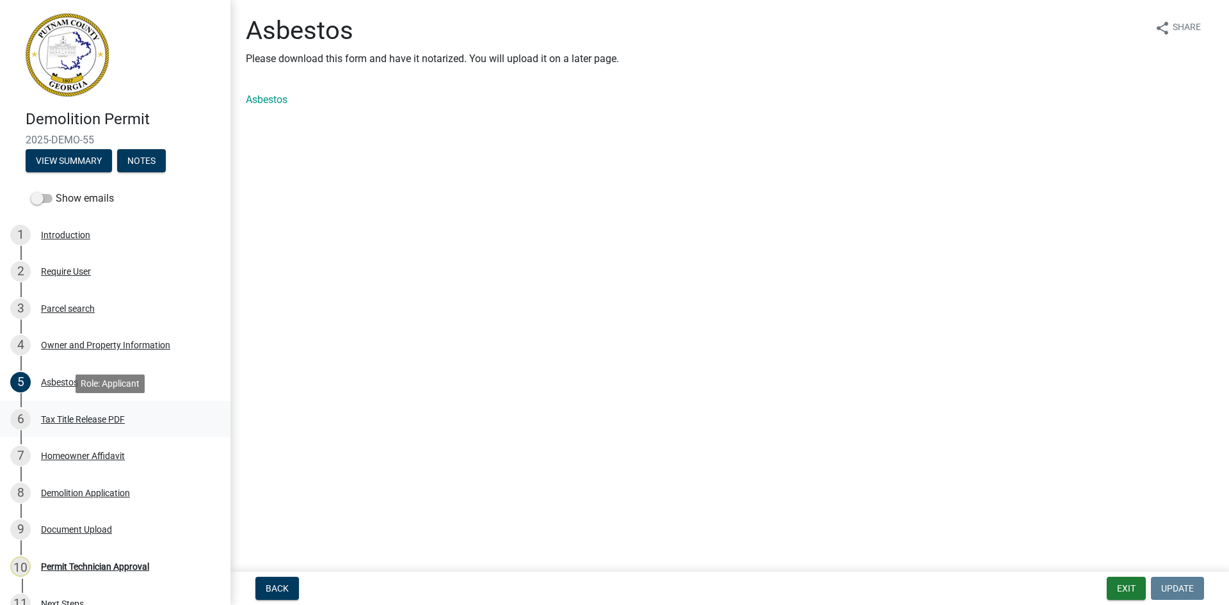
click at [79, 417] on div "Tax Title Release PDF" at bounding box center [83, 419] width 84 height 9
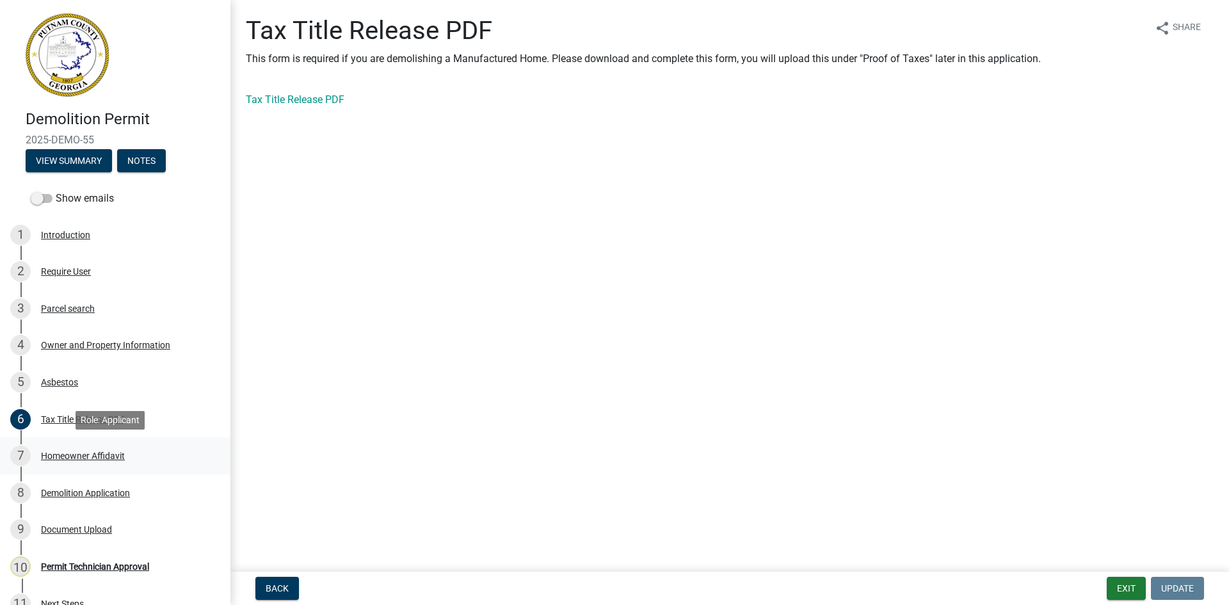
click at [85, 456] on div "Homeowner Affidavit" at bounding box center [83, 455] width 84 height 9
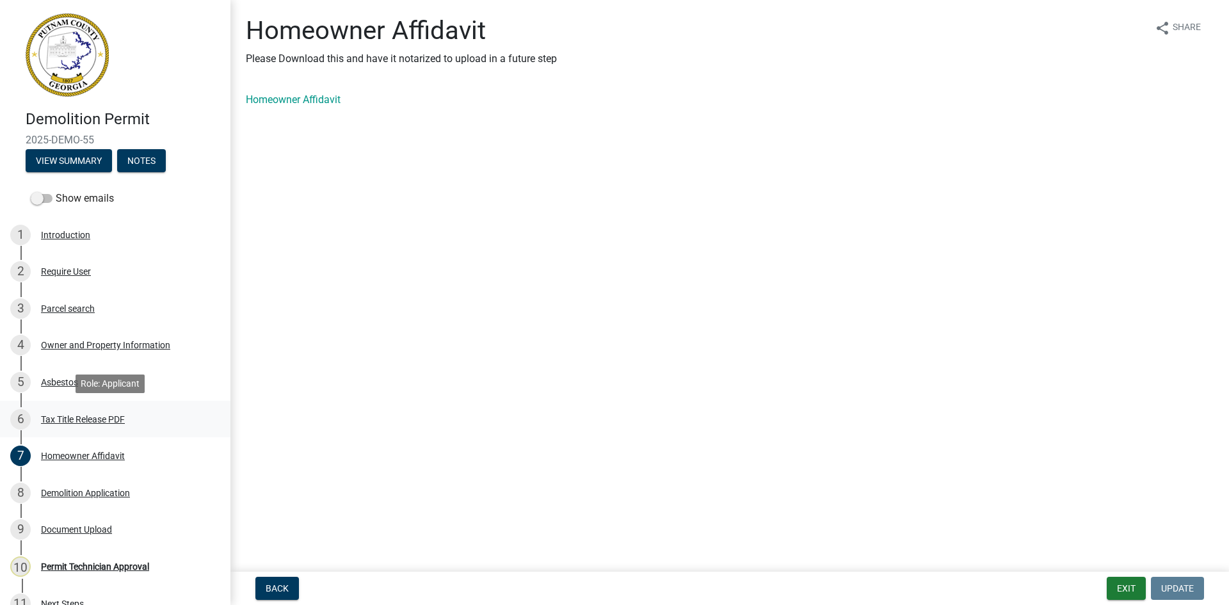
click at [79, 419] on div "Tax Title Release PDF" at bounding box center [83, 419] width 84 height 9
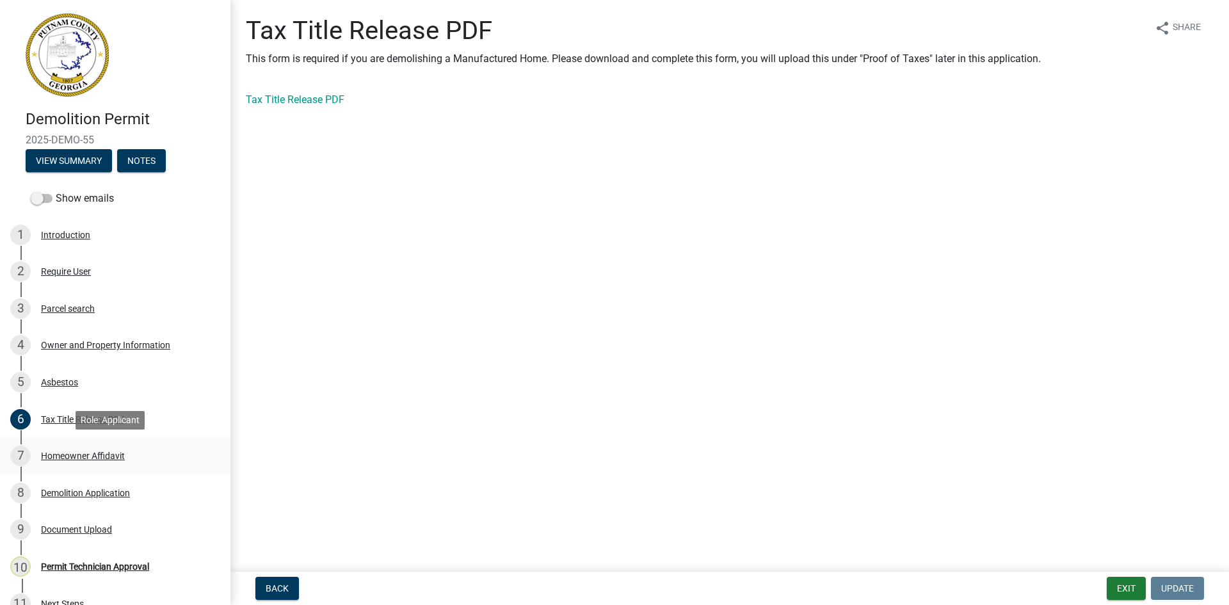
click at [85, 460] on div "Homeowner Affidavit" at bounding box center [83, 455] width 84 height 9
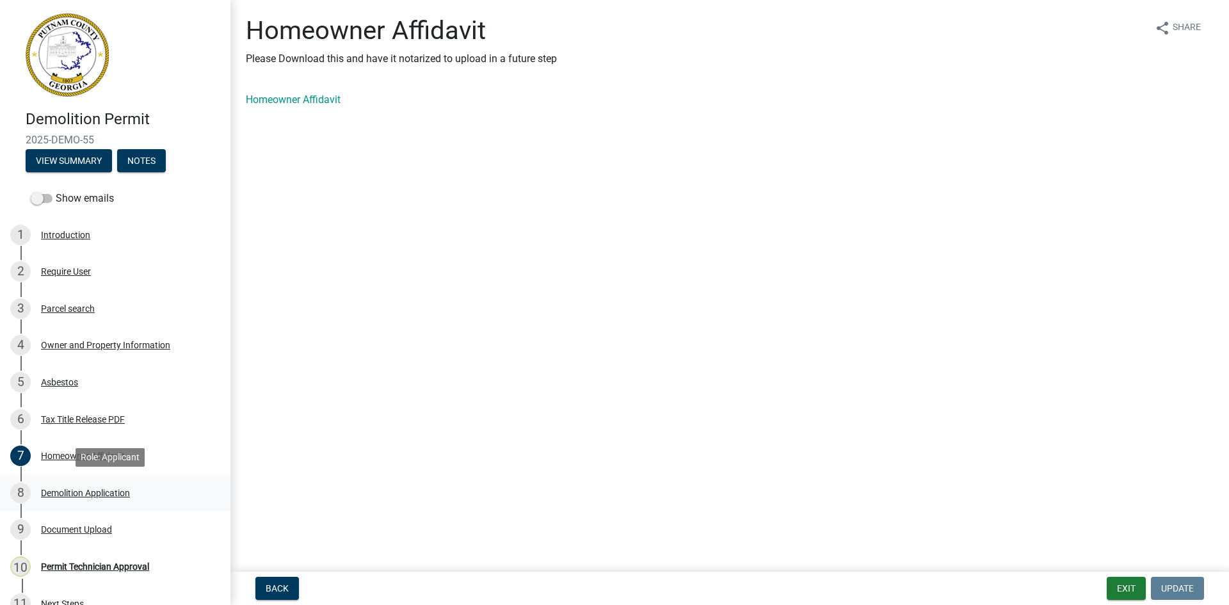
click at [81, 488] on div "Demolition Application" at bounding box center [85, 492] width 89 height 9
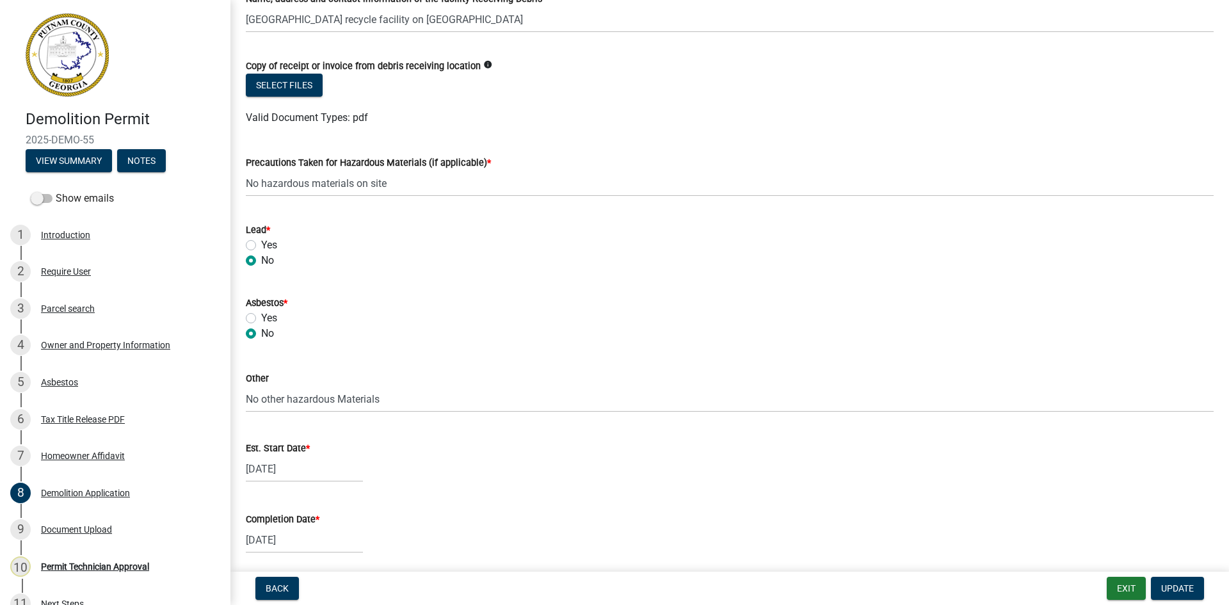
scroll to position [384, 0]
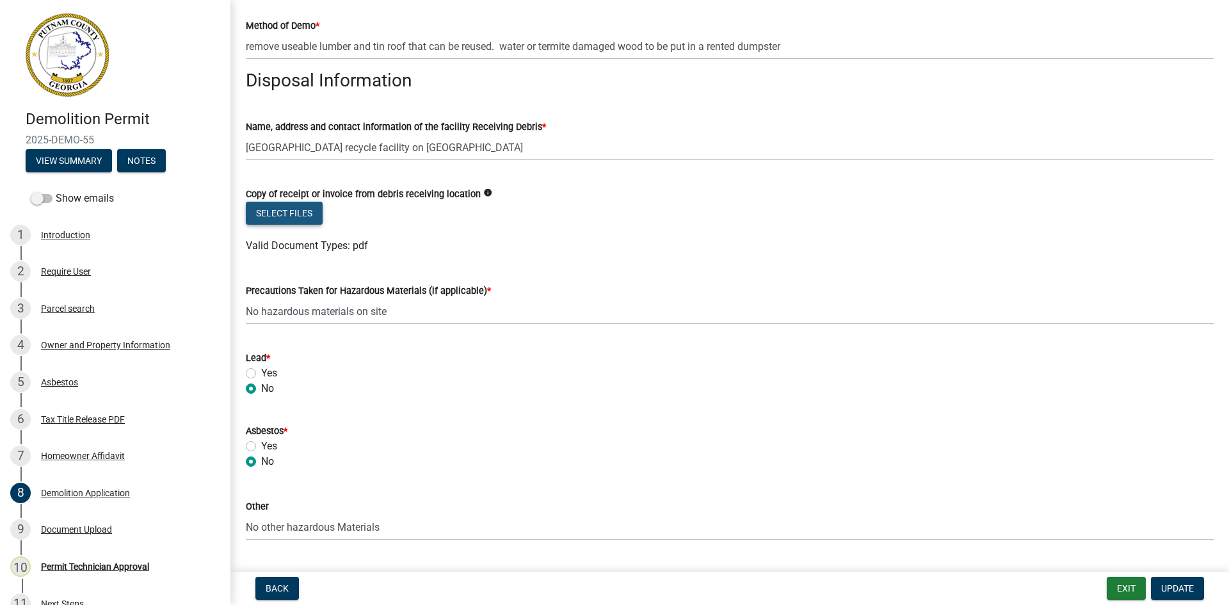
click at [309, 215] on button "Select files" at bounding box center [284, 213] width 77 height 23
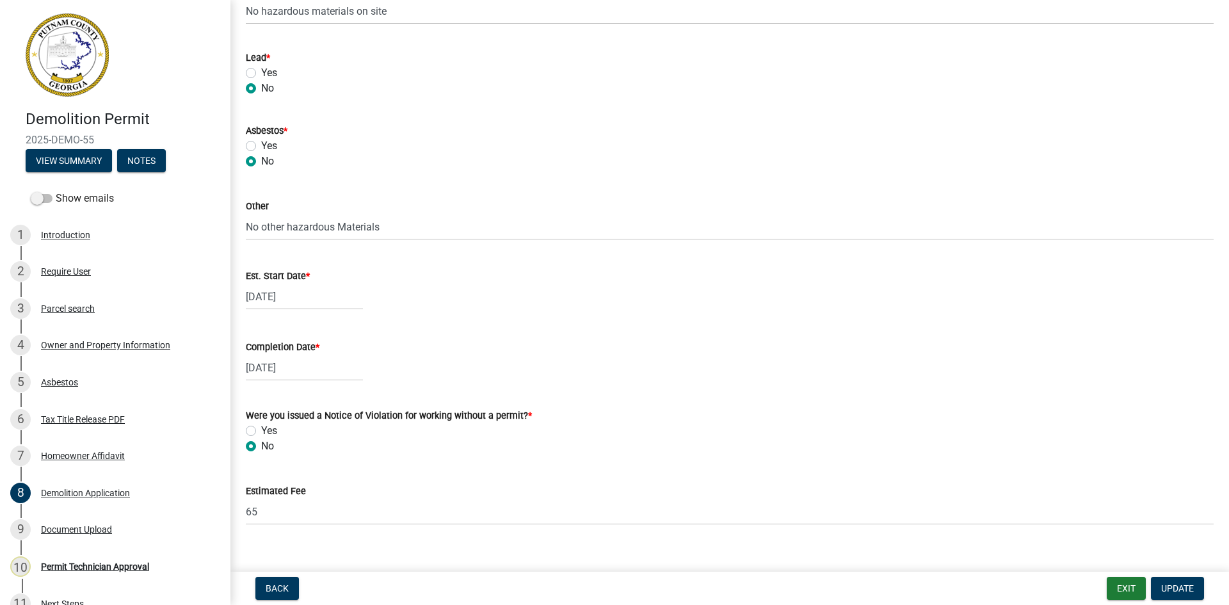
scroll to position [751, 0]
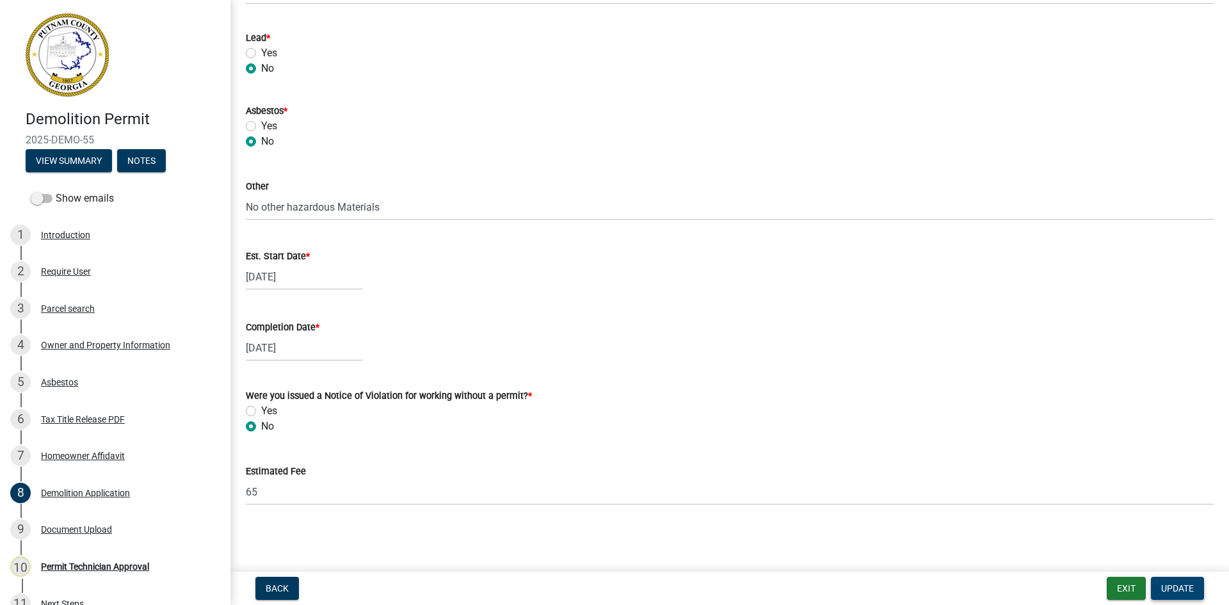
click at [1184, 583] on span "Update" at bounding box center [1177, 588] width 33 height 10
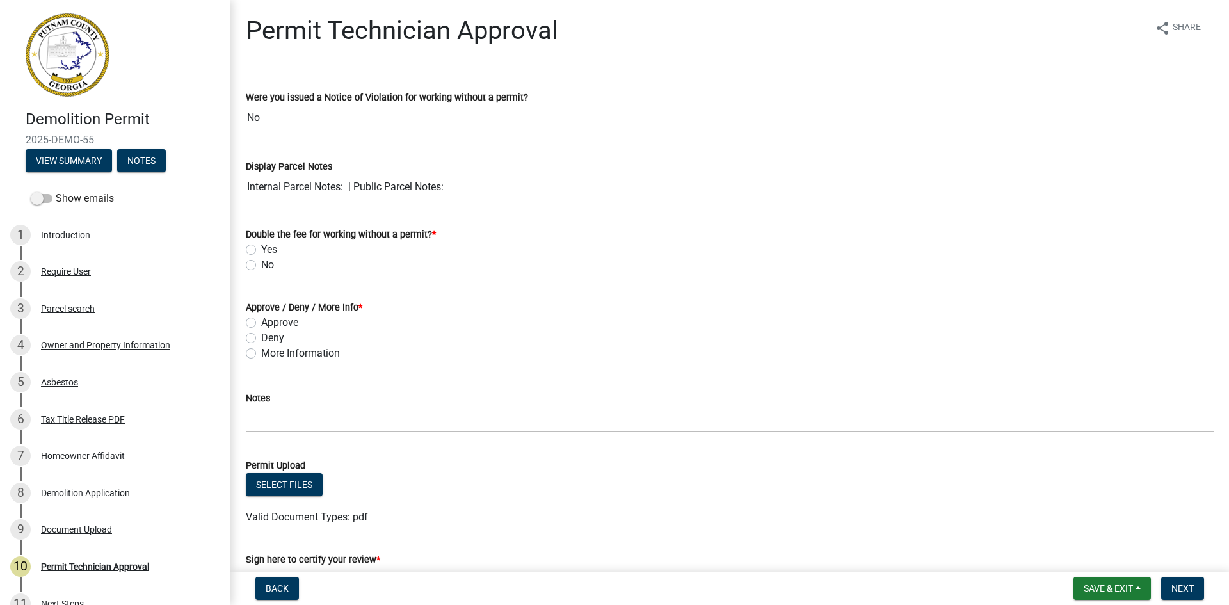
click at [261, 266] on label "No" at bounding box center [267, 264] width 13 height 15
click at [261, 266] on input "No" at bounding box center [265, 261] width 8 height 8
radio input "true"
click at [261, 326] on label "Approve" at bounding box center [279, 322] width 37 height 15
click at [261, 323] on input "Approve" at bounding box center [265, 319] width 8 height 8
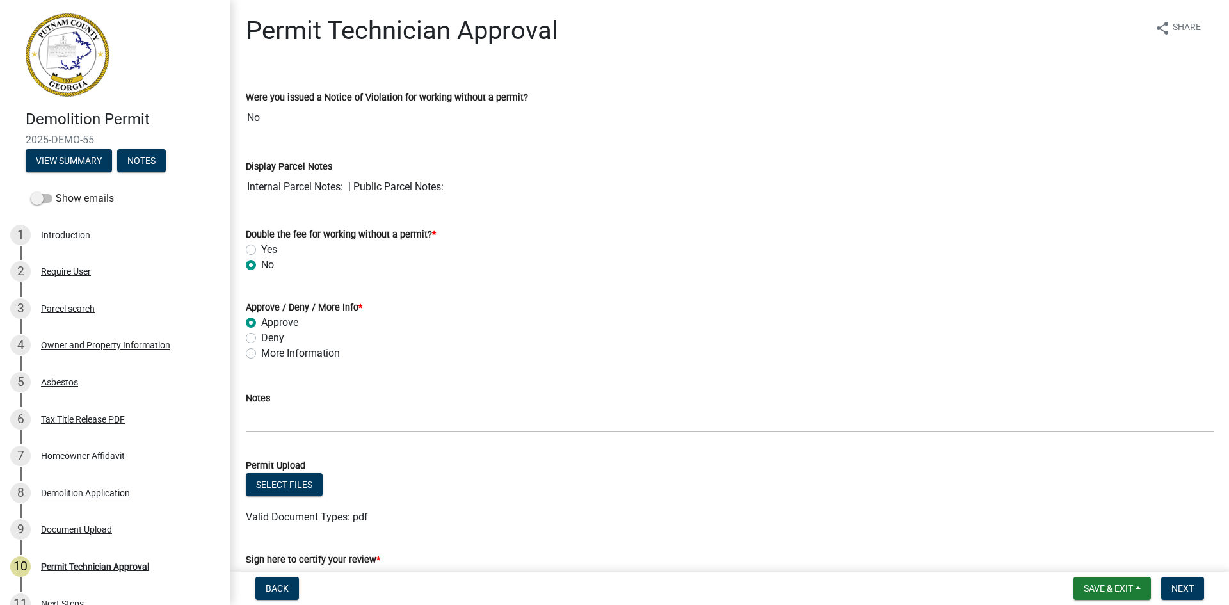
radio input "true"
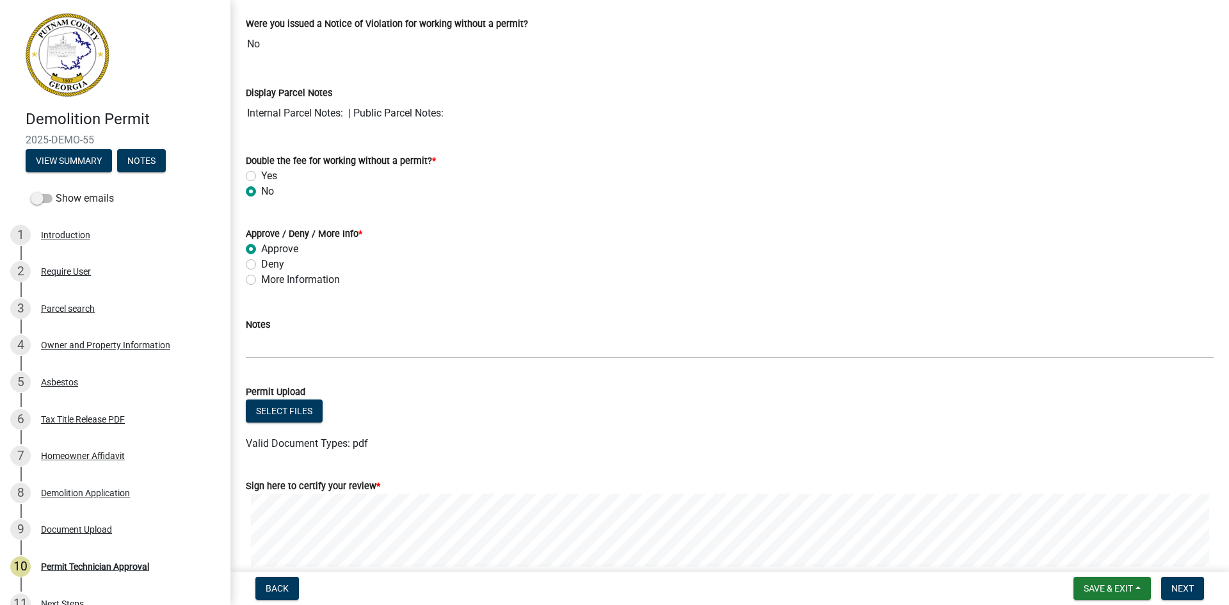
scroll to position [184, 0]
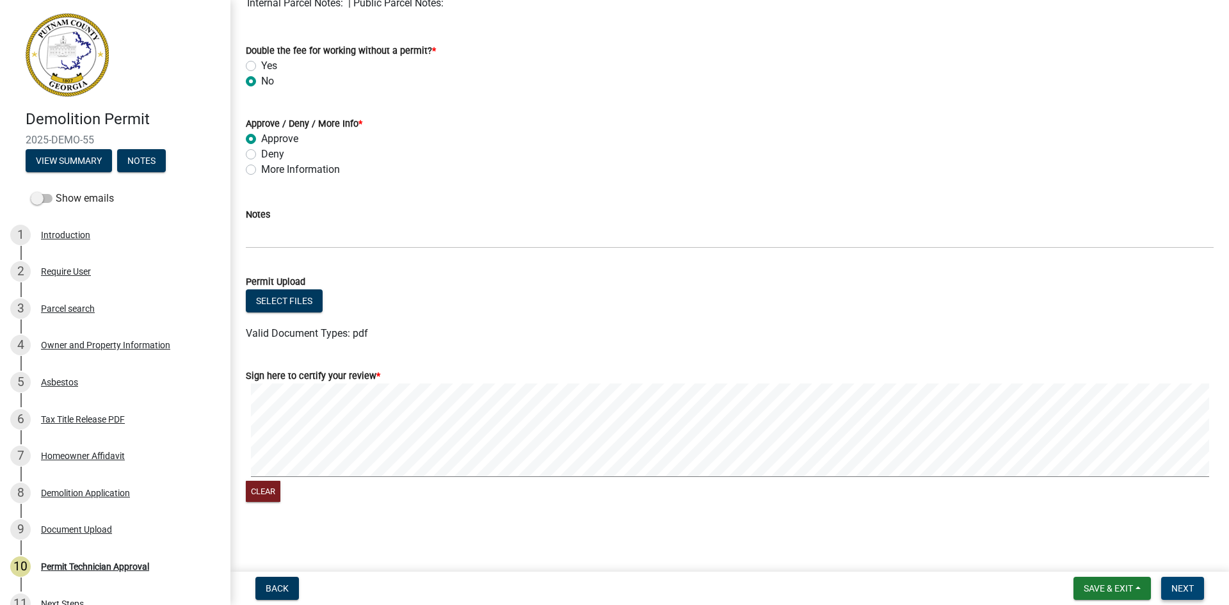
click at [1187, 592] on span "Next" at bounding box center [1183, 588] width 22 height 10
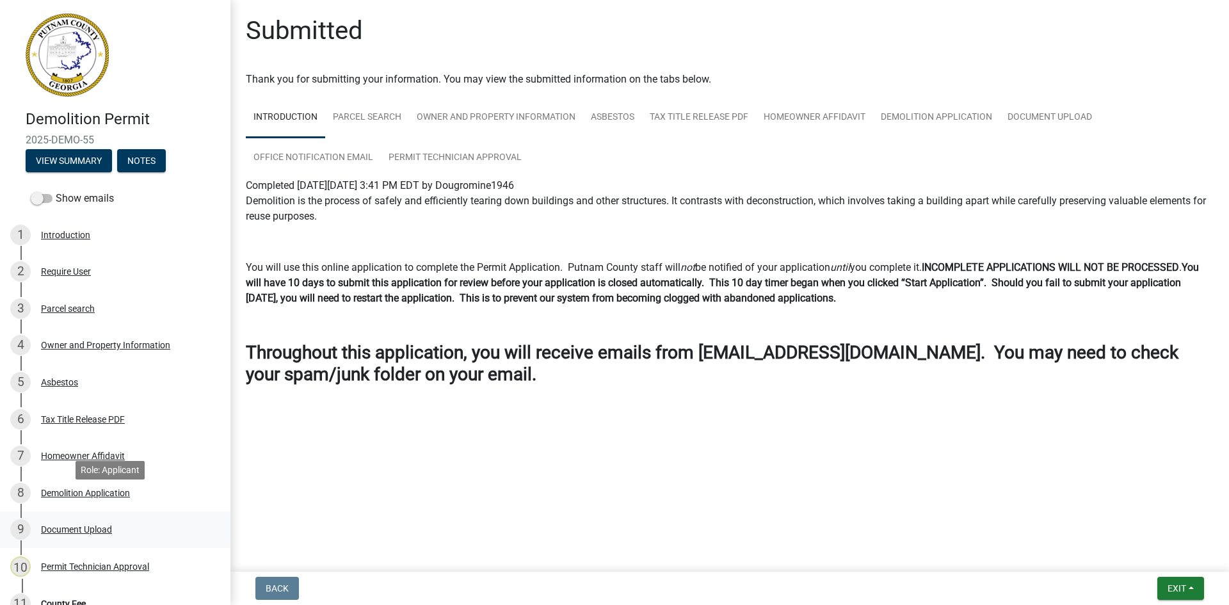
scroll to position [218, 0]
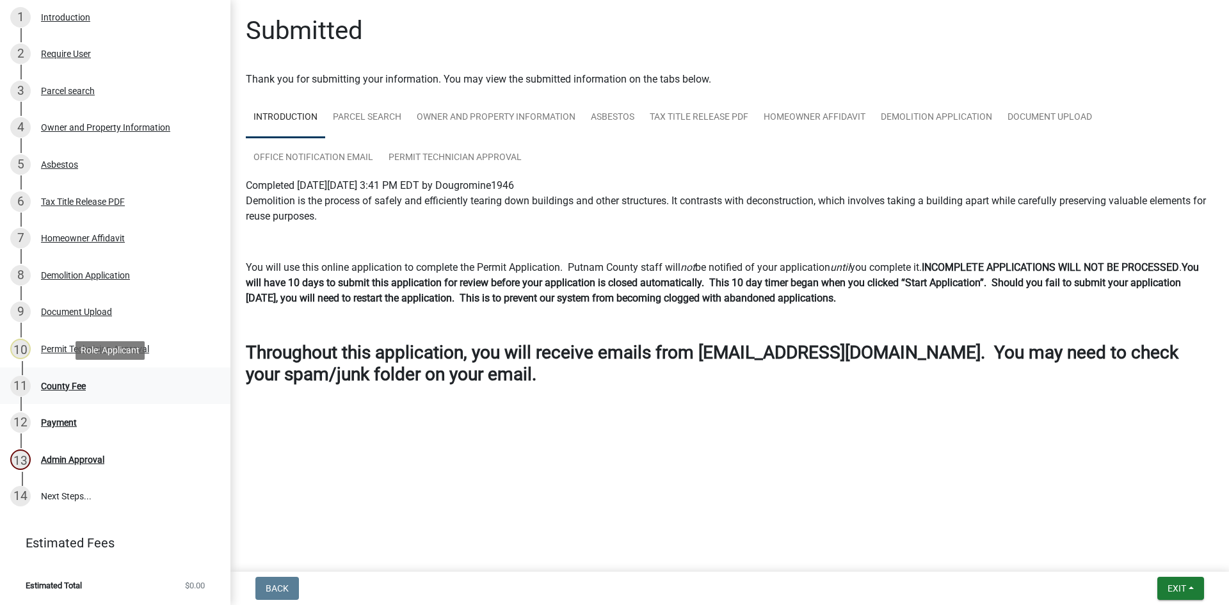
click at [65, 383] on div "County Fee" at bounding box center [63, 386] width 45 height 9
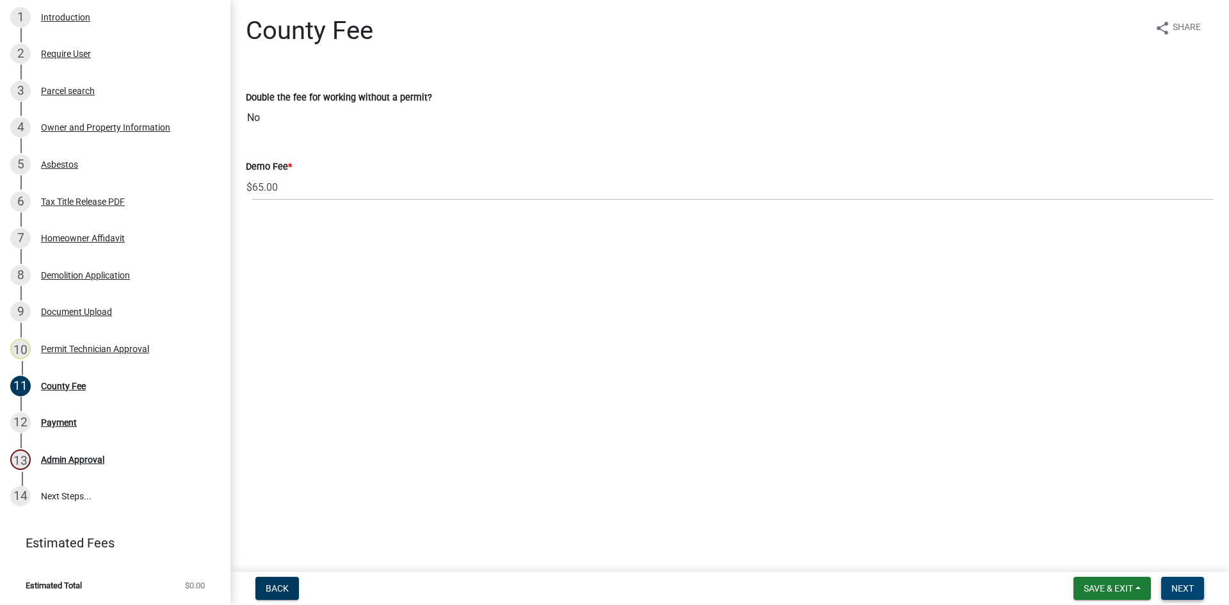
click at [1191, 587] on span "Next" at bounding box center [1183, 588] width 22 height 10
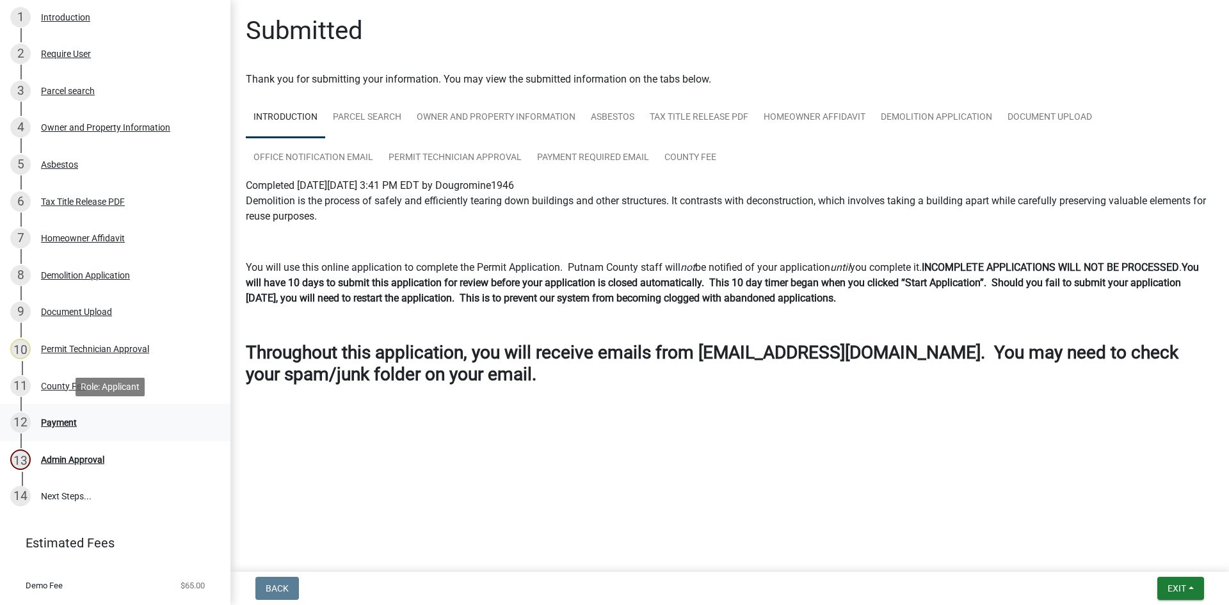
click at [58, 419] on div "Payment" at bounding box center [59, 422] width 36 height 9
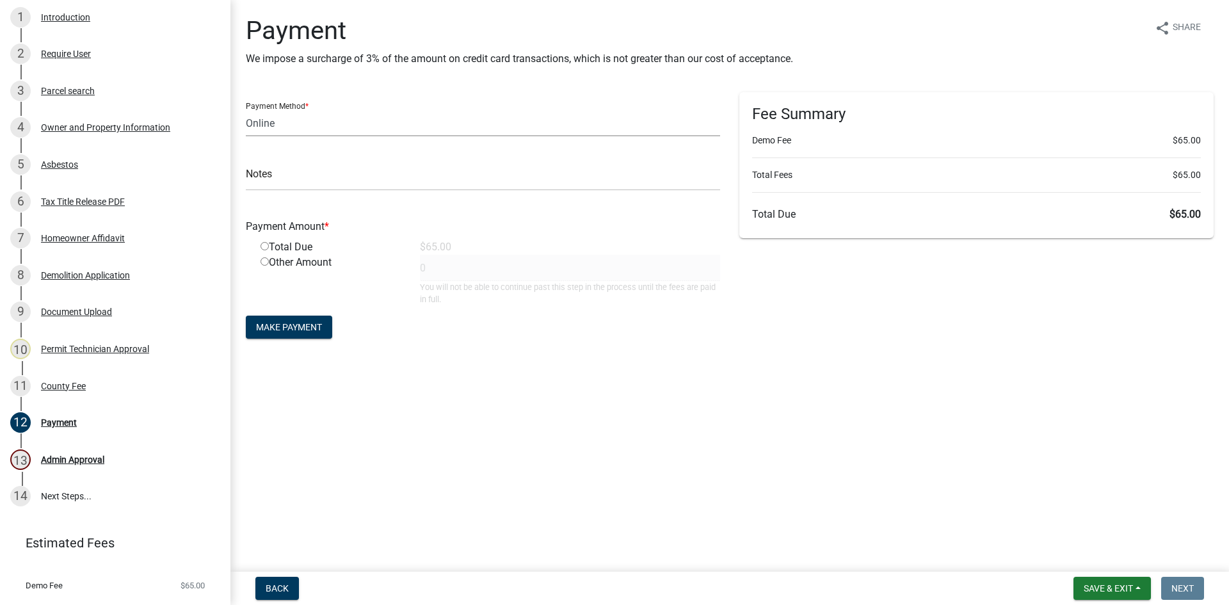
click at [295, 120] on select "Credit Card POS Check Cash Online" at bounding box center [483, 123] width 474 height 26
select select "1: 0"
click at [246, 110] on select "Credit Card POS Check Cash Online" at bounding box center [483, 123] width 474 height 26
click at [303, 182] on input "text" at bounding box center [483, 178] width 474 height 26
type input "742"
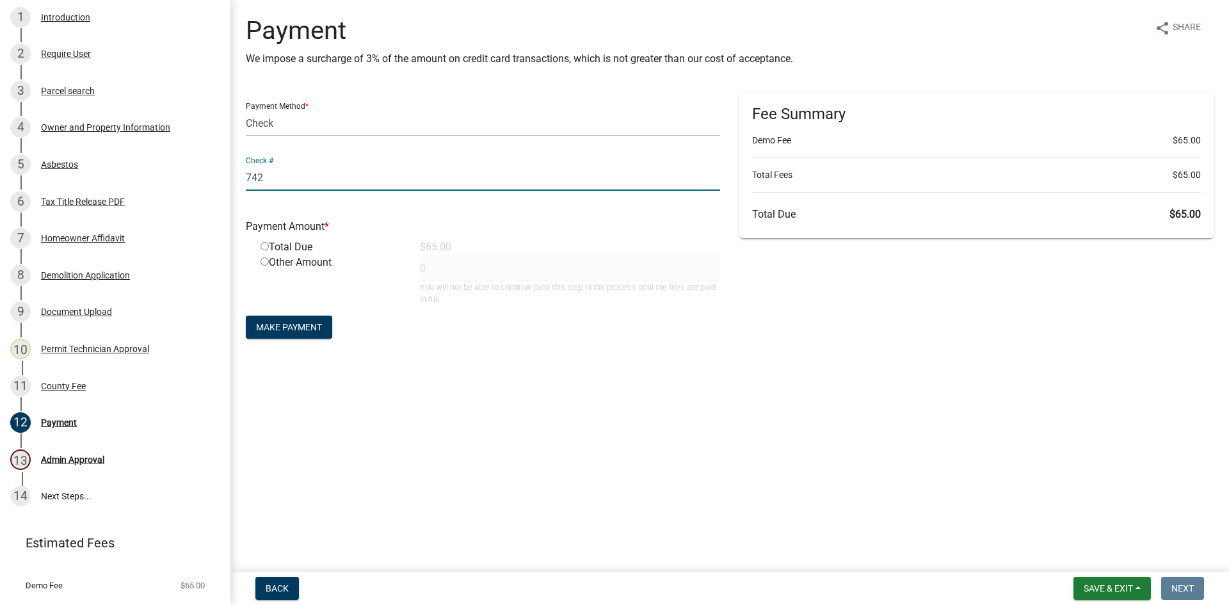
click at [264, 246] on input "radio" at bounding box center [265, 246] width 8 height 8
radio input "true"
type input "65"
click at [288, 319] on button "Make Payment" at bounding box center [289, 327] width 86 height 23
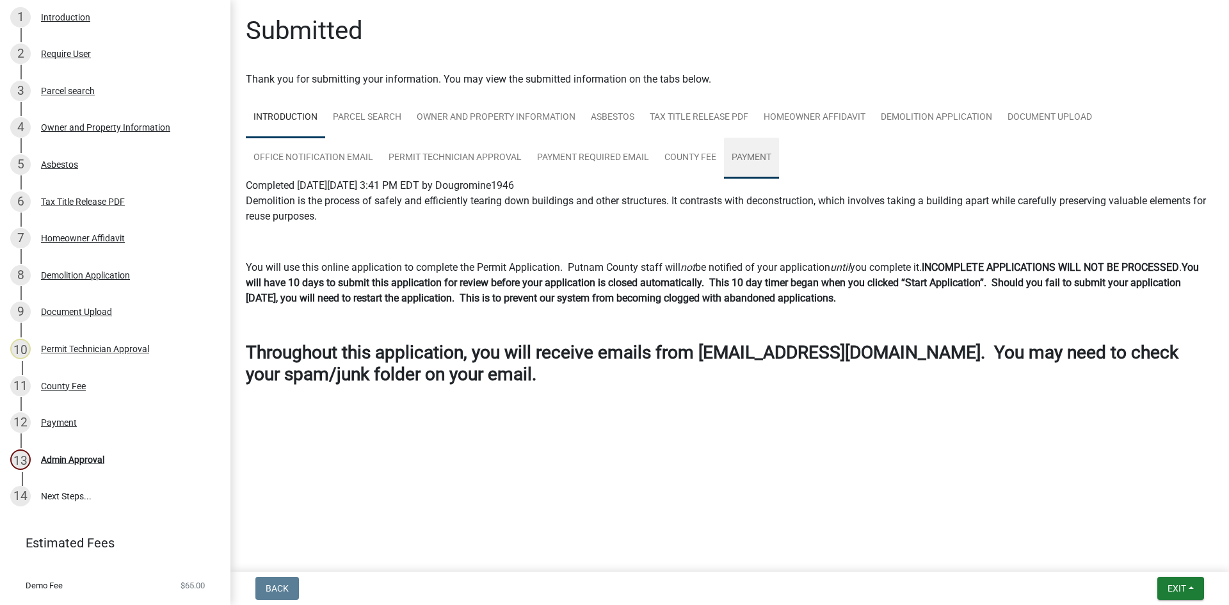
click at [743, 154] on link "Payment" at bounding box center [751, 158] width 55 height 41
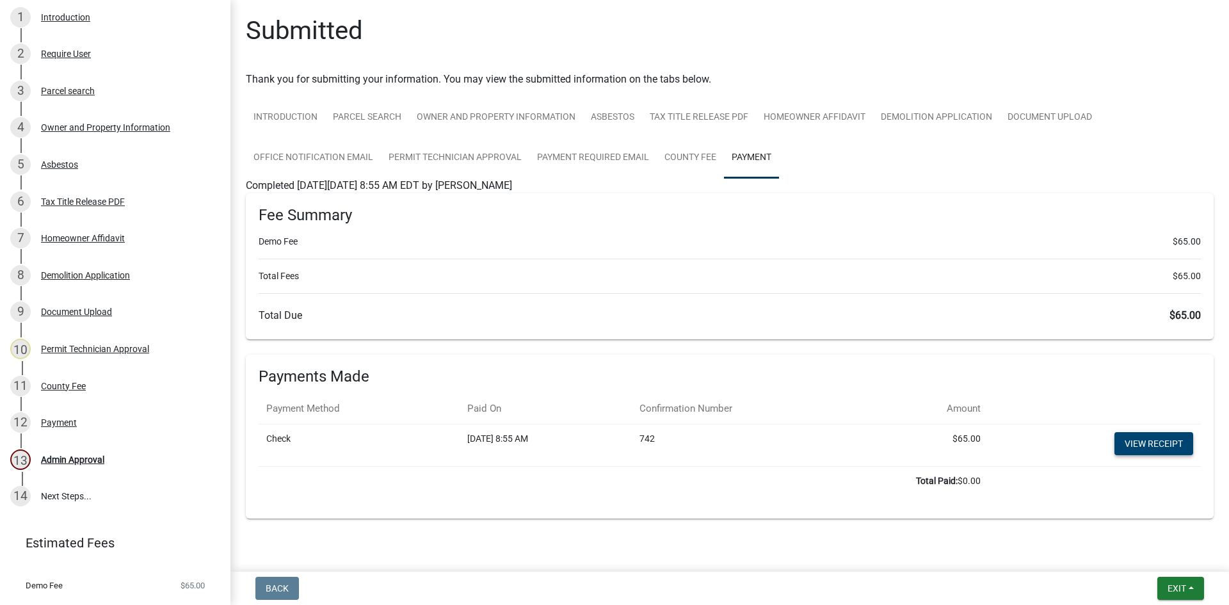
click at [1131, 445] on link "View receipt" at bounding box center [1154, 443] width 79 height 23
click at [689, 159] on link "County Fee" at bounding box center [690, 158] width 67 height 41
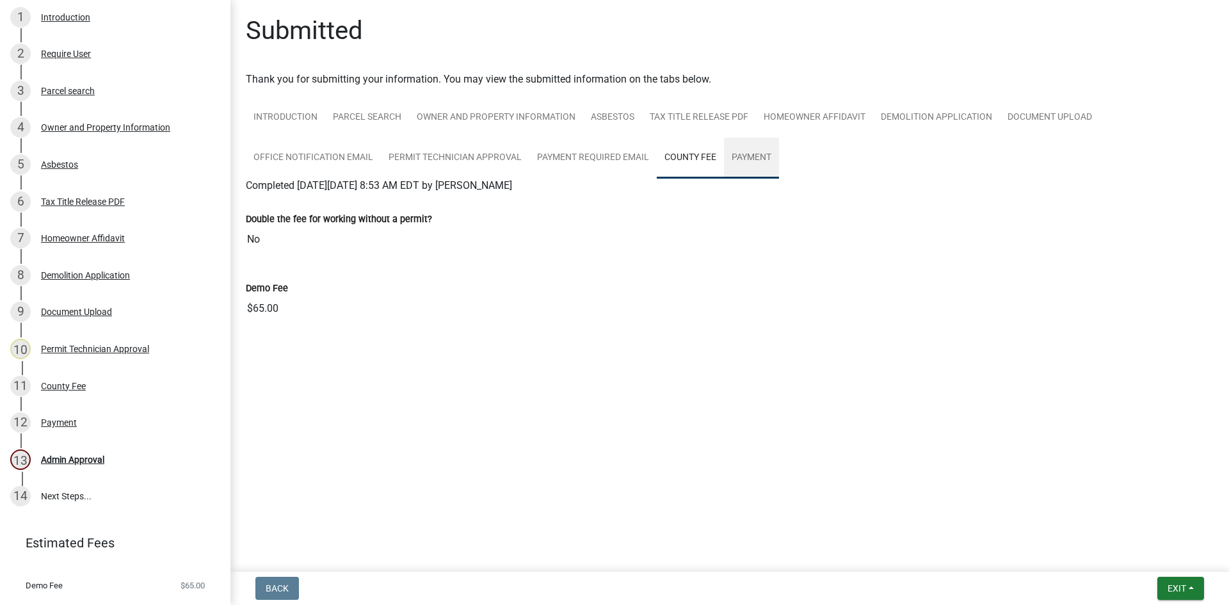
click at [759, 159] on link "Payment" at bounding box center [751, 158] width 55 height 41
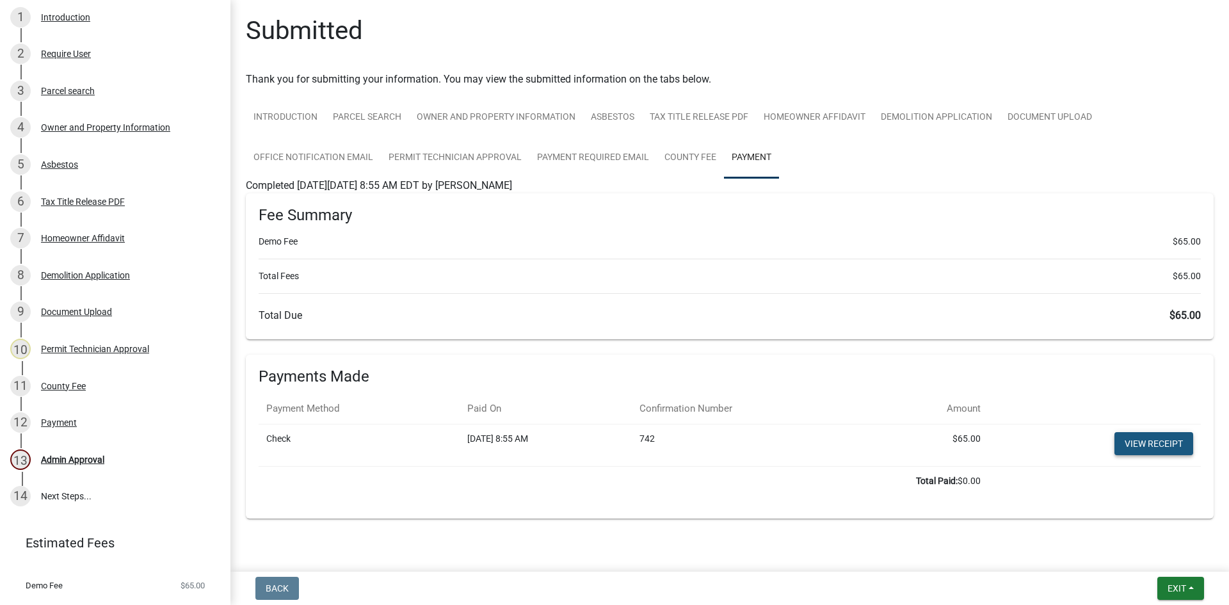
click at [1142, 445] on link "View receipt" at bounding box center [1154, 443] width 79 height 23
